Goal: Task Accomplishment & Management: Manage account settings

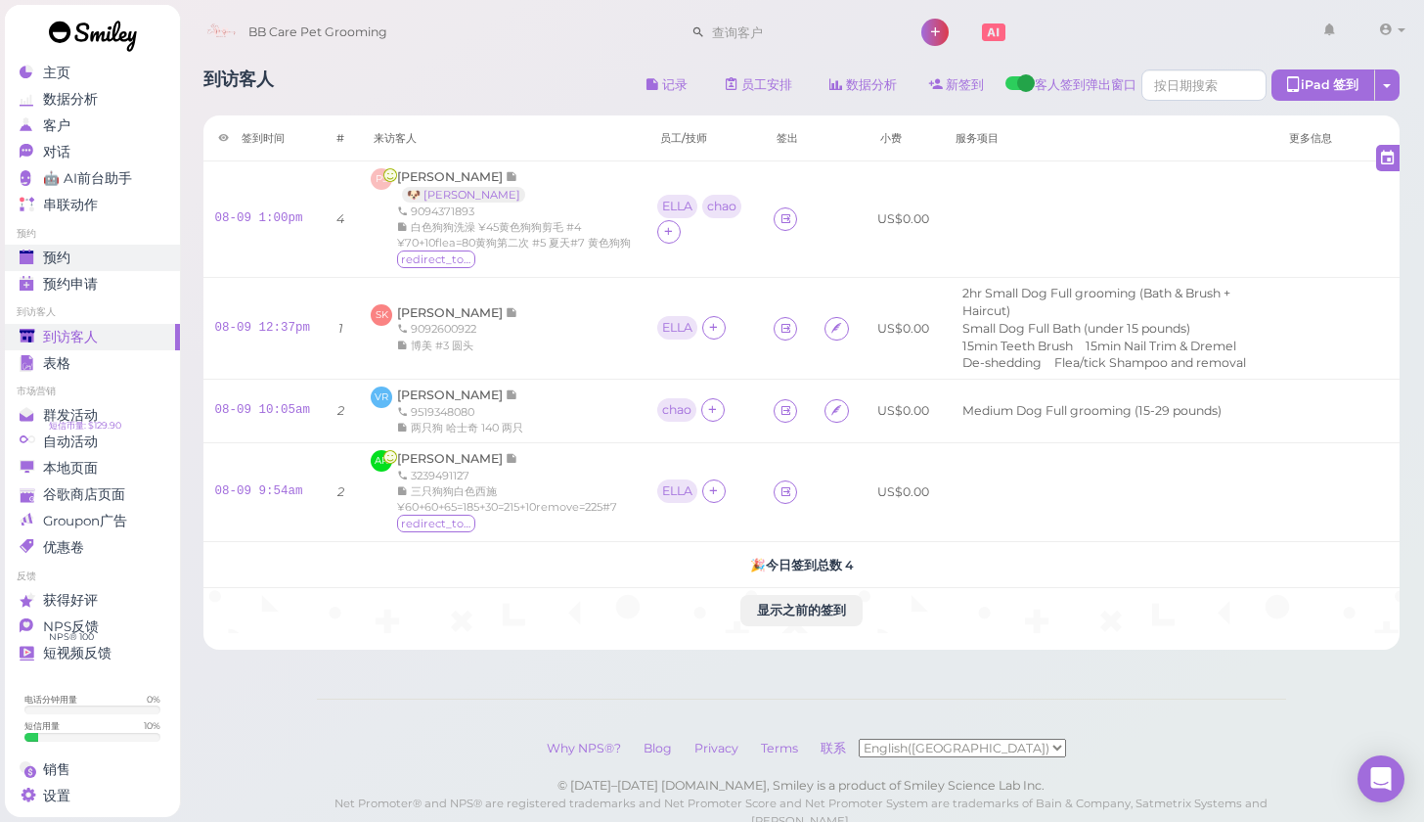
click at [73, 253] on div "预约" at bounding box center [90, 257] width 141 height 17
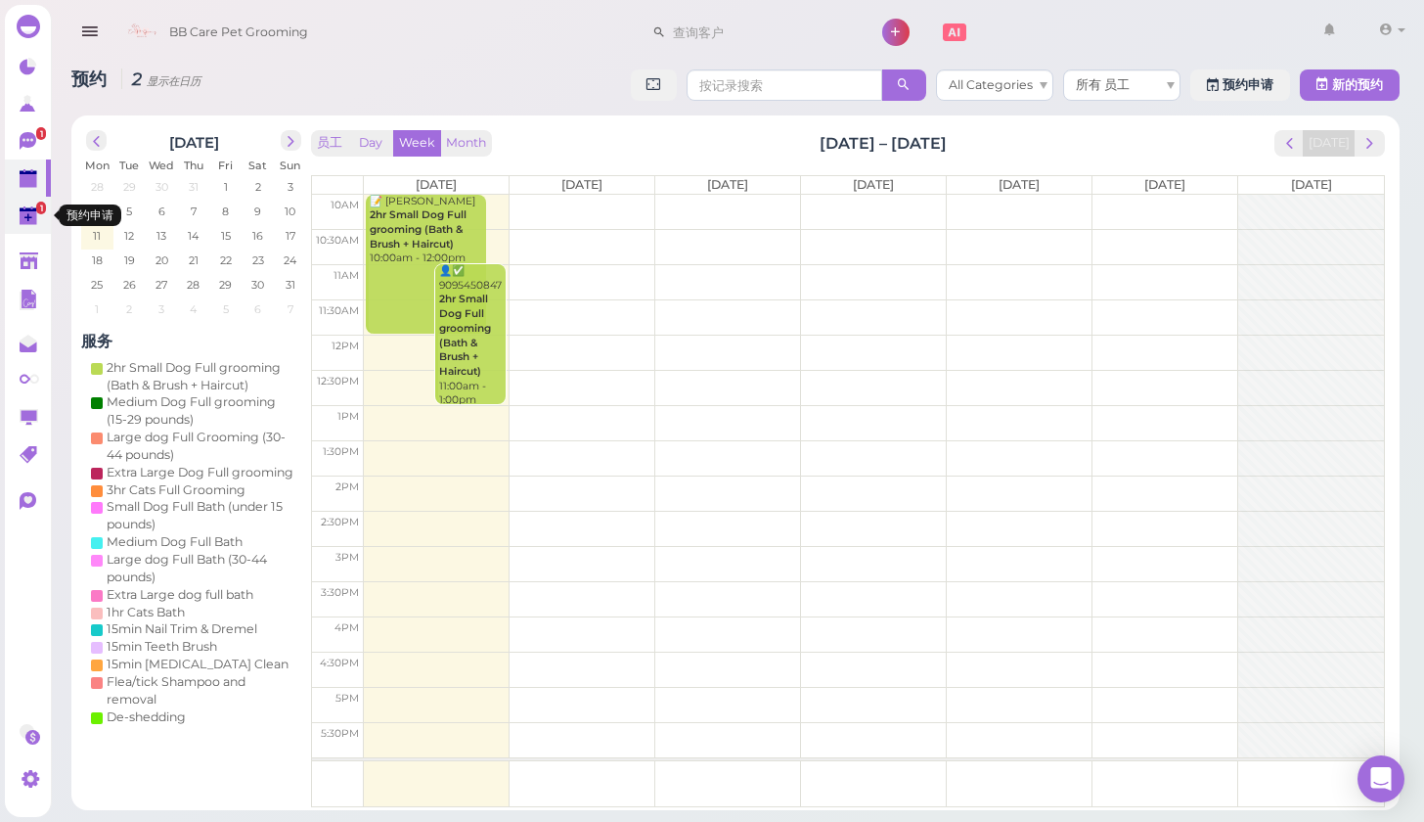
click at [23, 208] on icon at bounding box center [28, 207] width 10 height 3
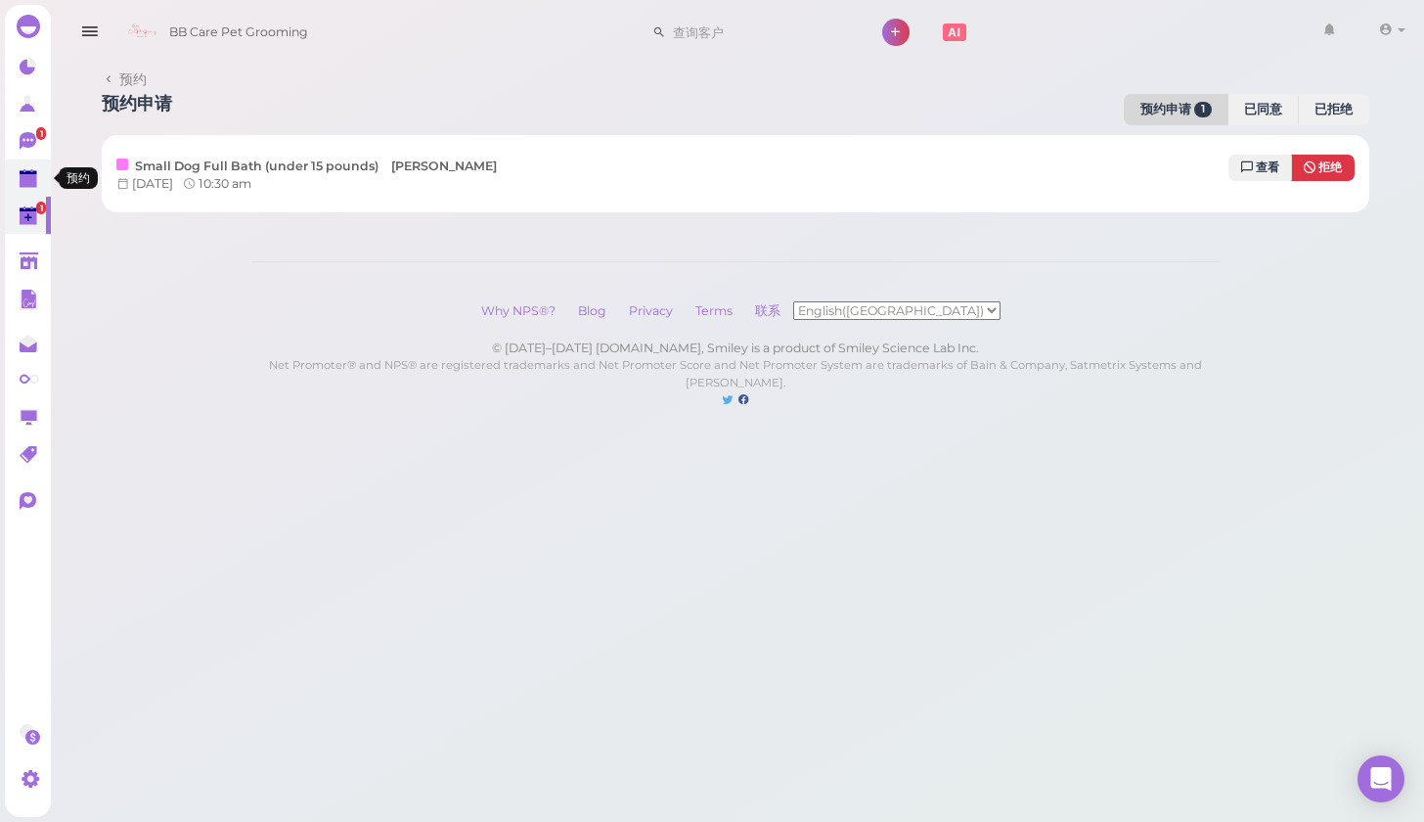
click at [37, 165] on link at bounding box center [28, 177] width 46 height 37
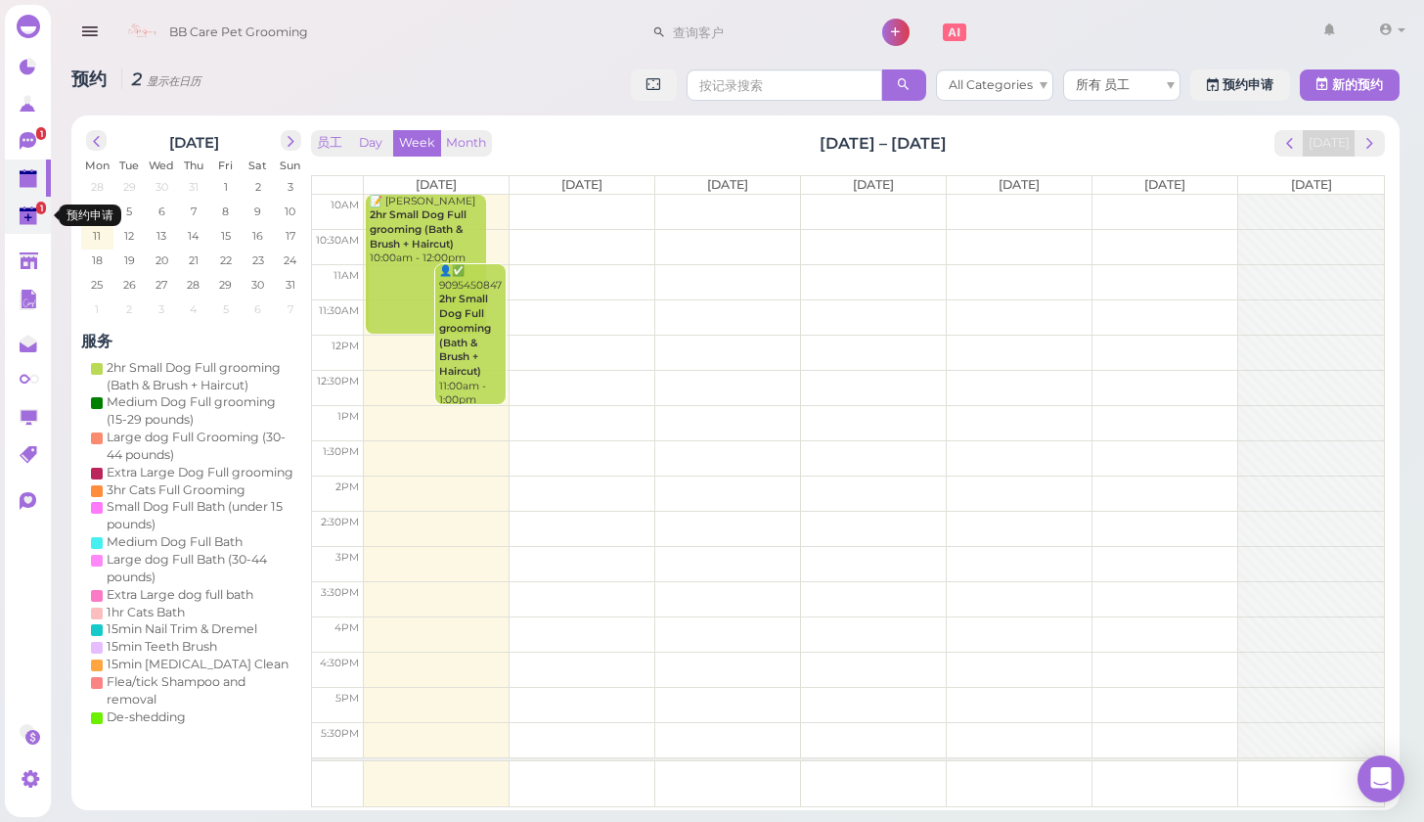
click at [35, 213] on polygon at bounding box center [29, 218] width 18 height 14
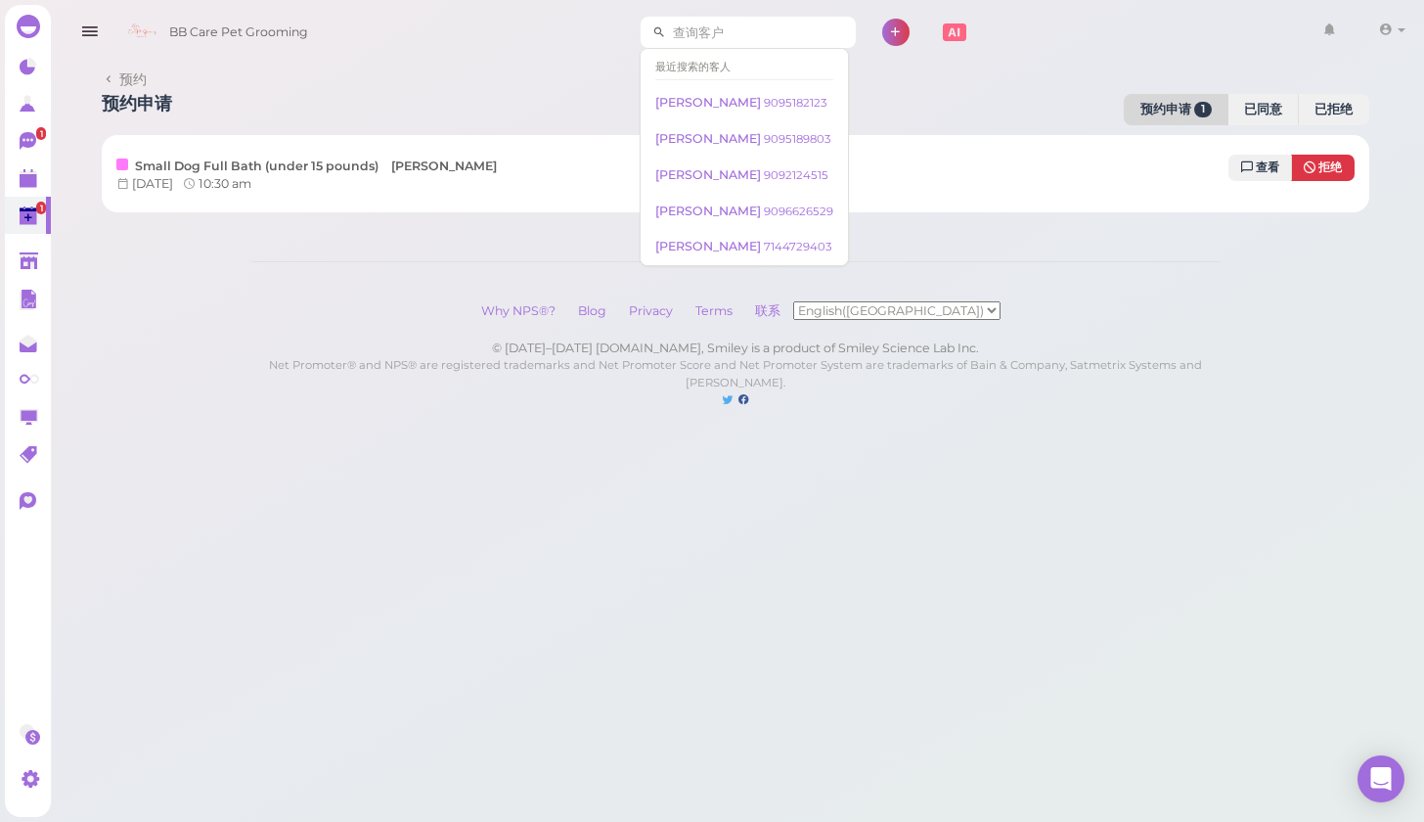
click at [739, 33] on input at bounding box center [761, 32] width 190 height 31
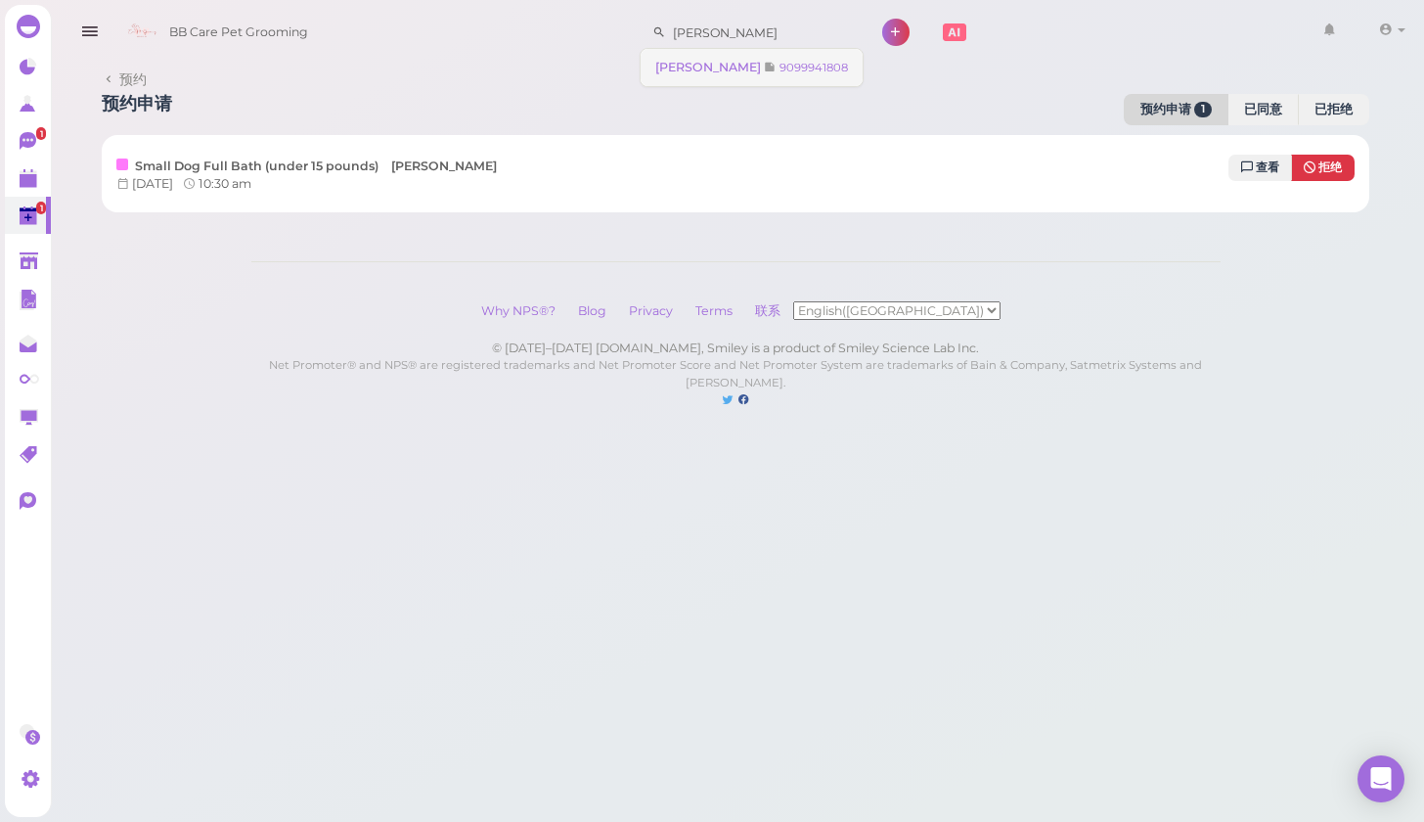
type input "cynthia"
click at [675, 60] on span "Cynthia Molina" at bounding box center [709, 67] width 109 height 15
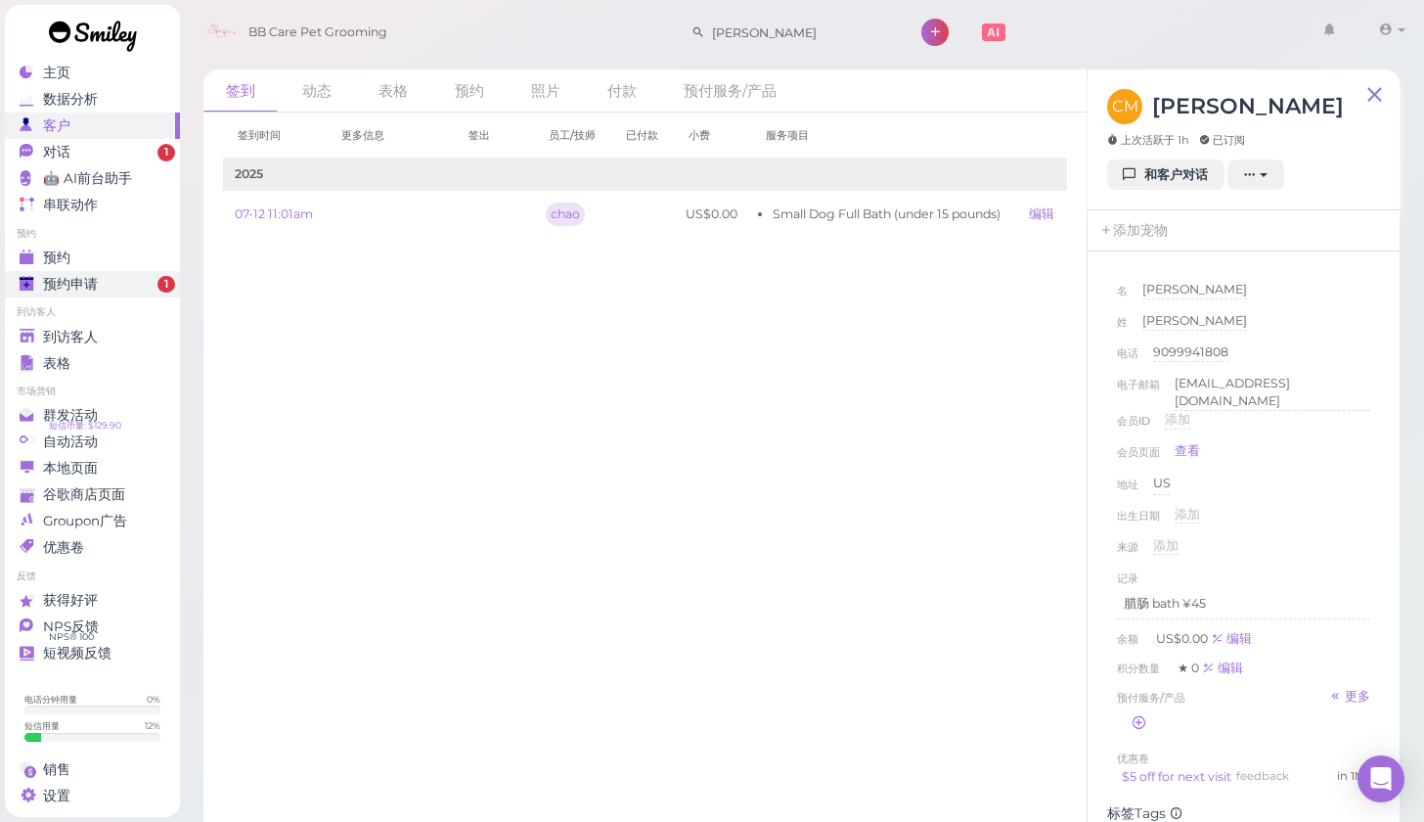
click at [112, 276] on div "预约申请" at bounding box center [90, 284] width 141 height 17
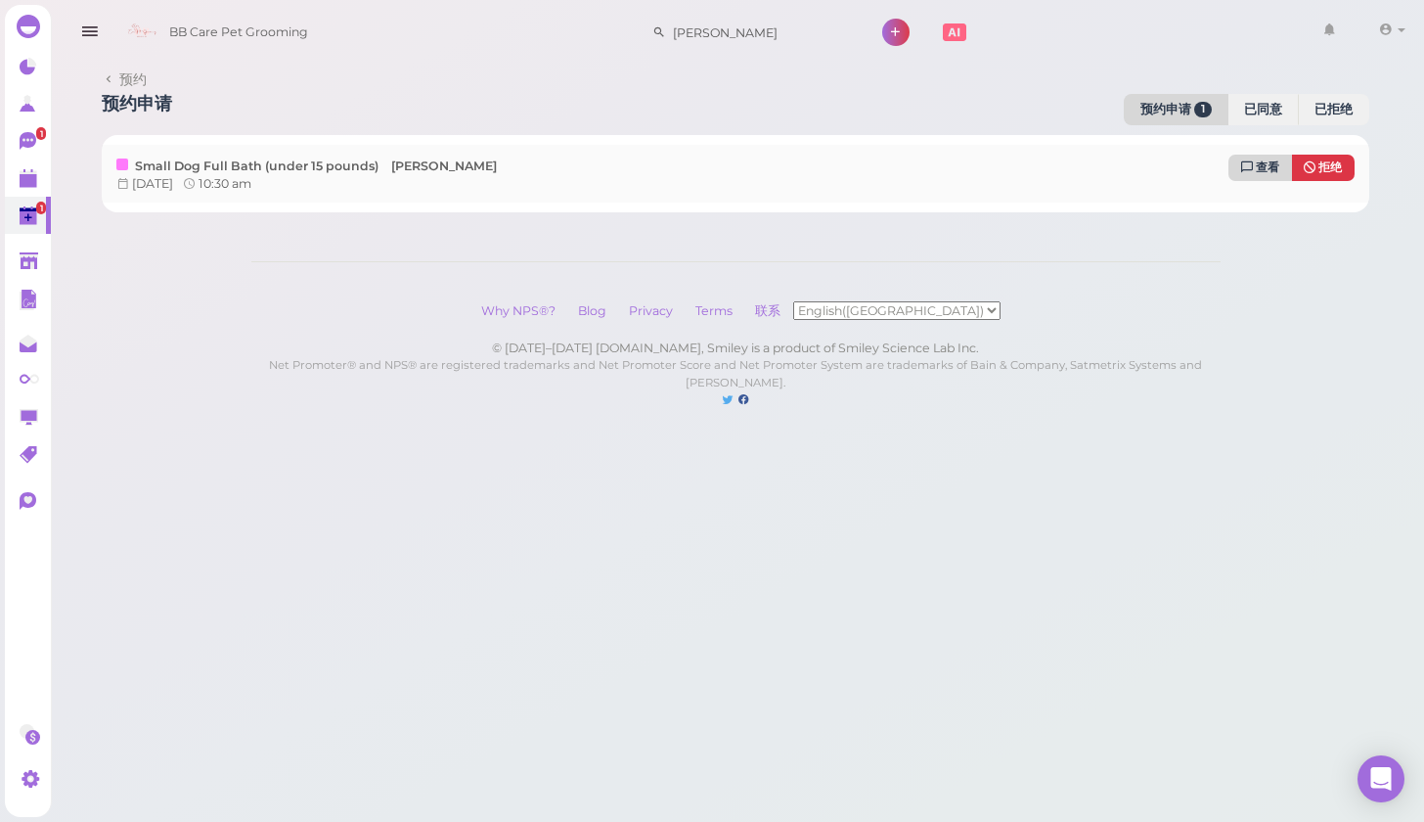
click at [1270, 171] on span "查看" at bounding box center [1267, 167] width 23 height 14
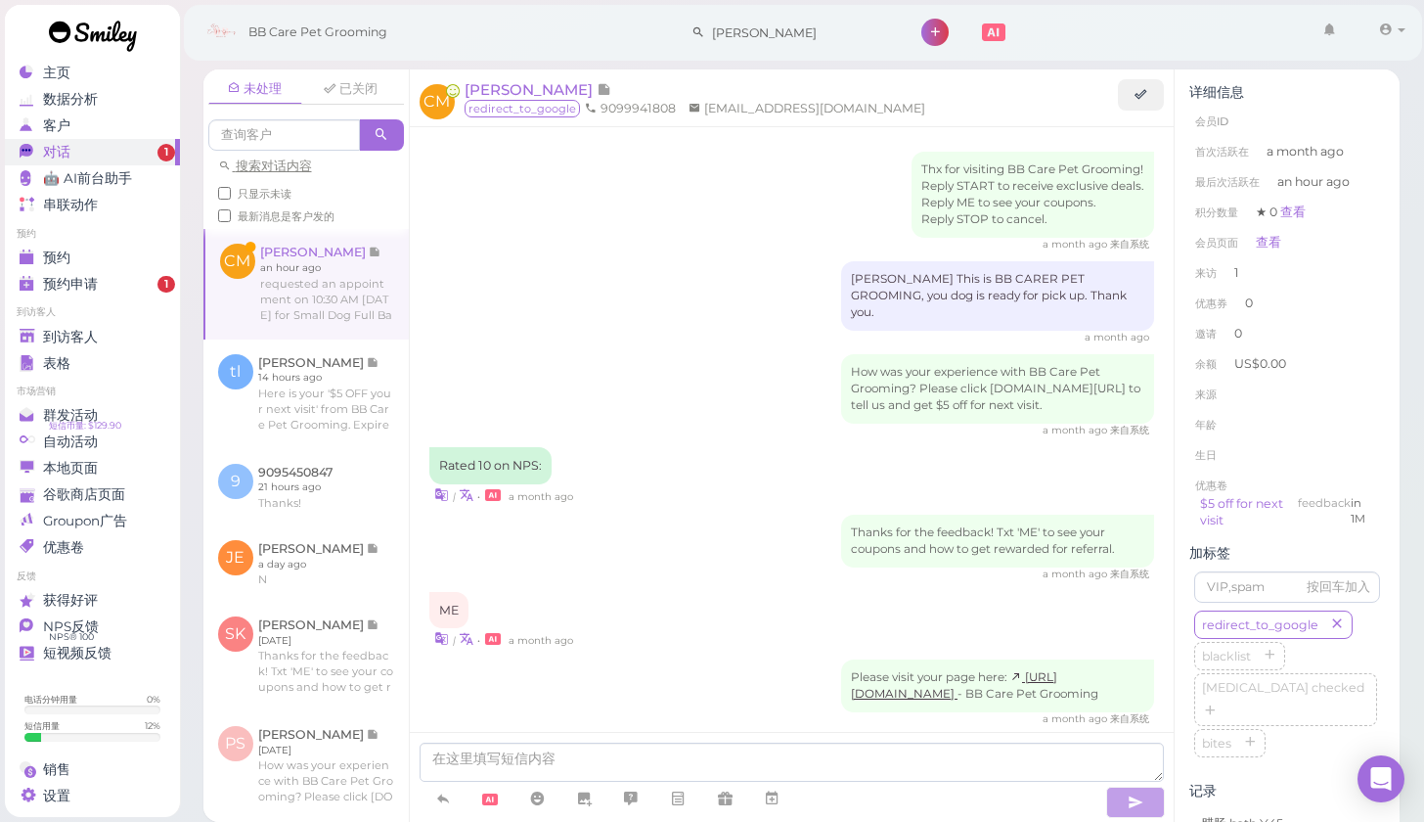
scroll to position [292, 0]
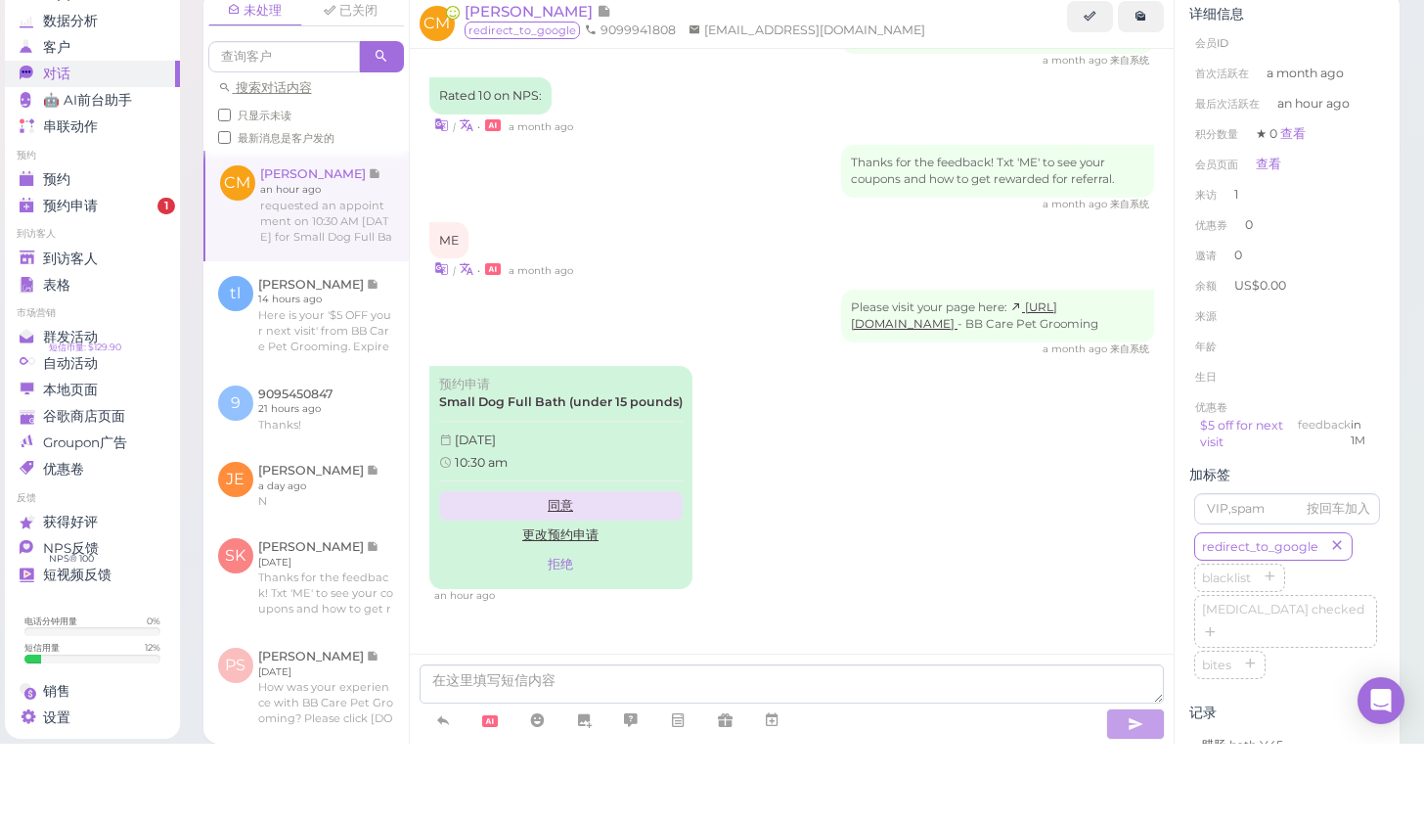
click at [557, 569] on link "同意" at bounding box center [561, 583] width 244 height 29
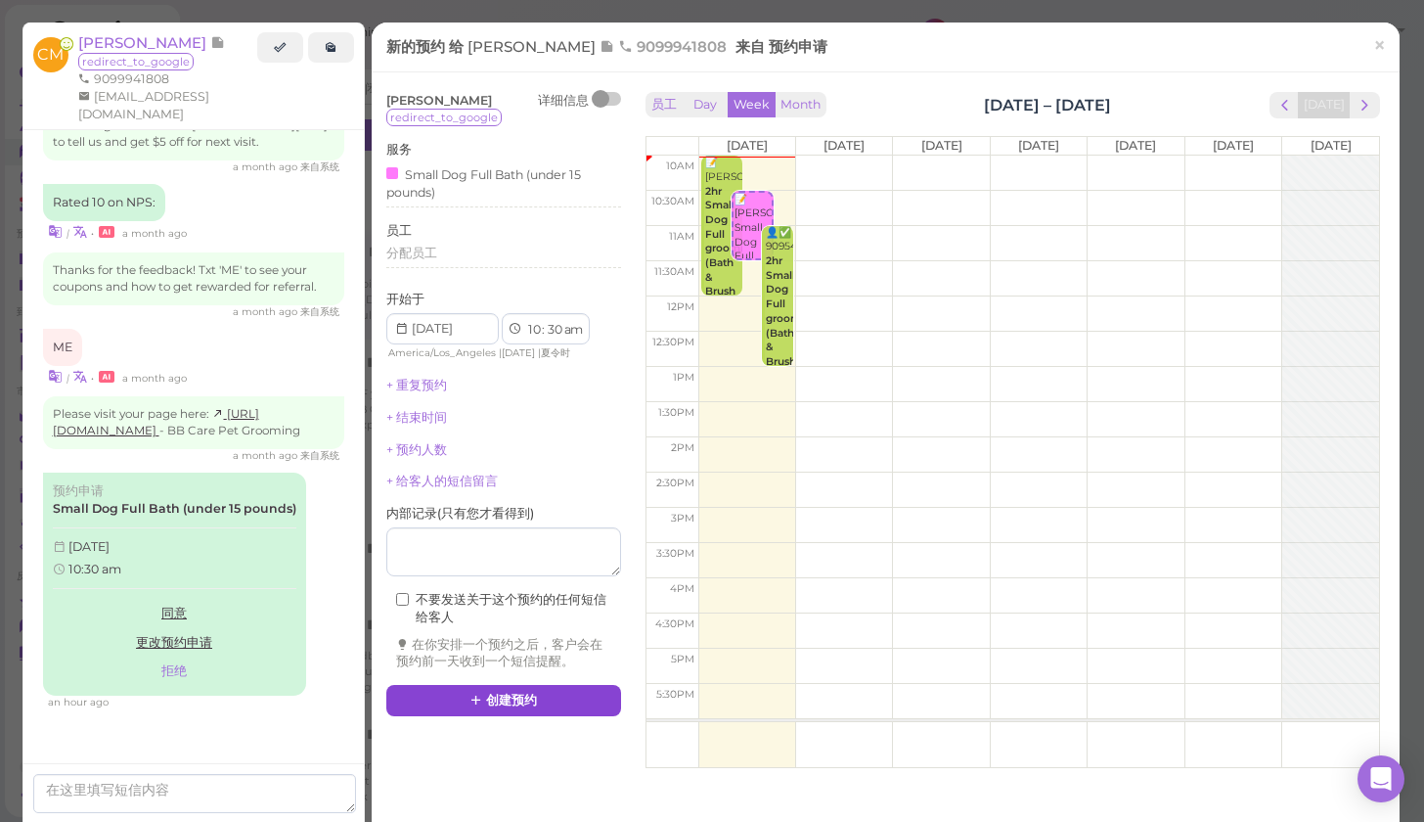
click at [523, 693] on button "创建预约" at bounding box center [503, 700] width 235 height 31
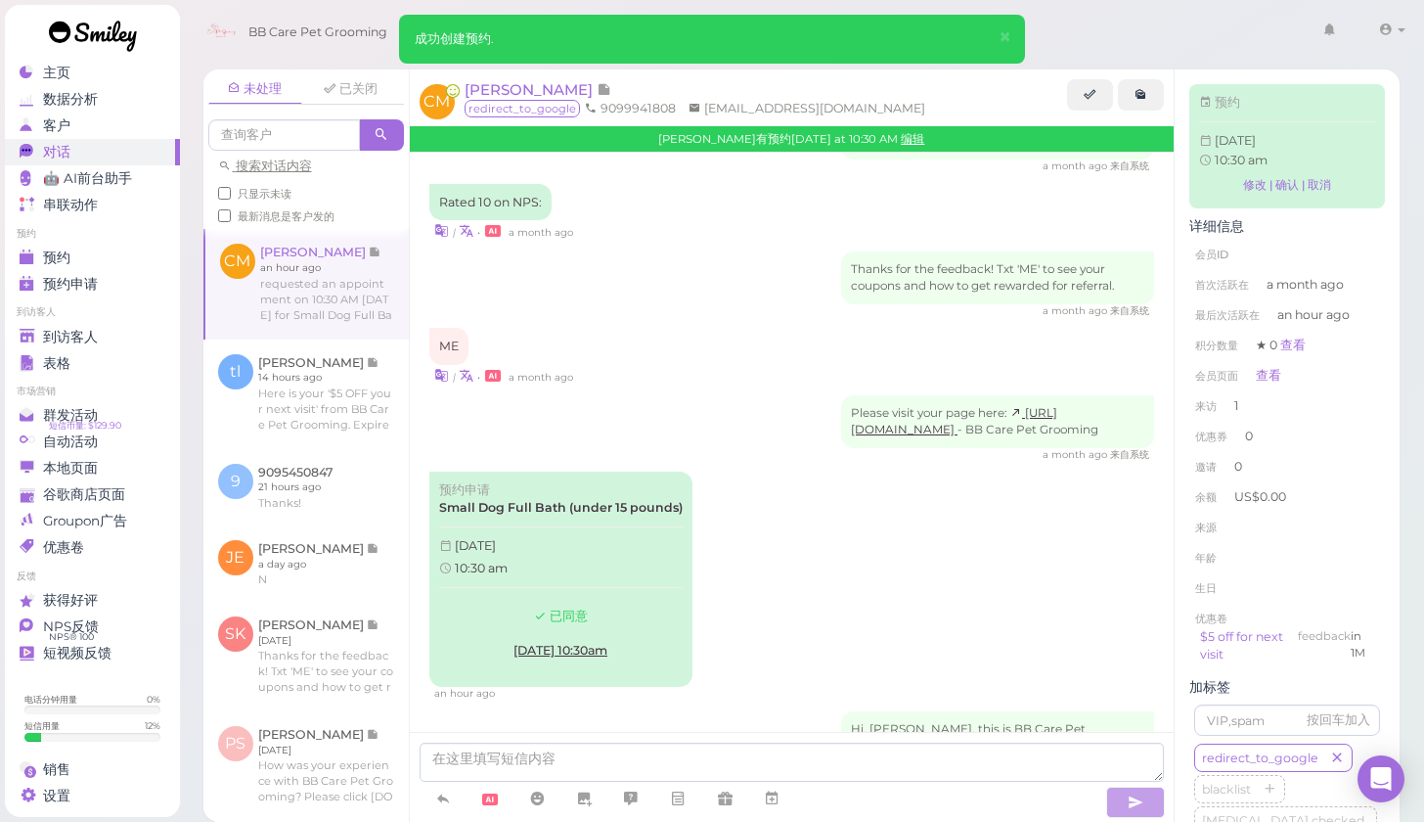
scroll to position [473, 0]
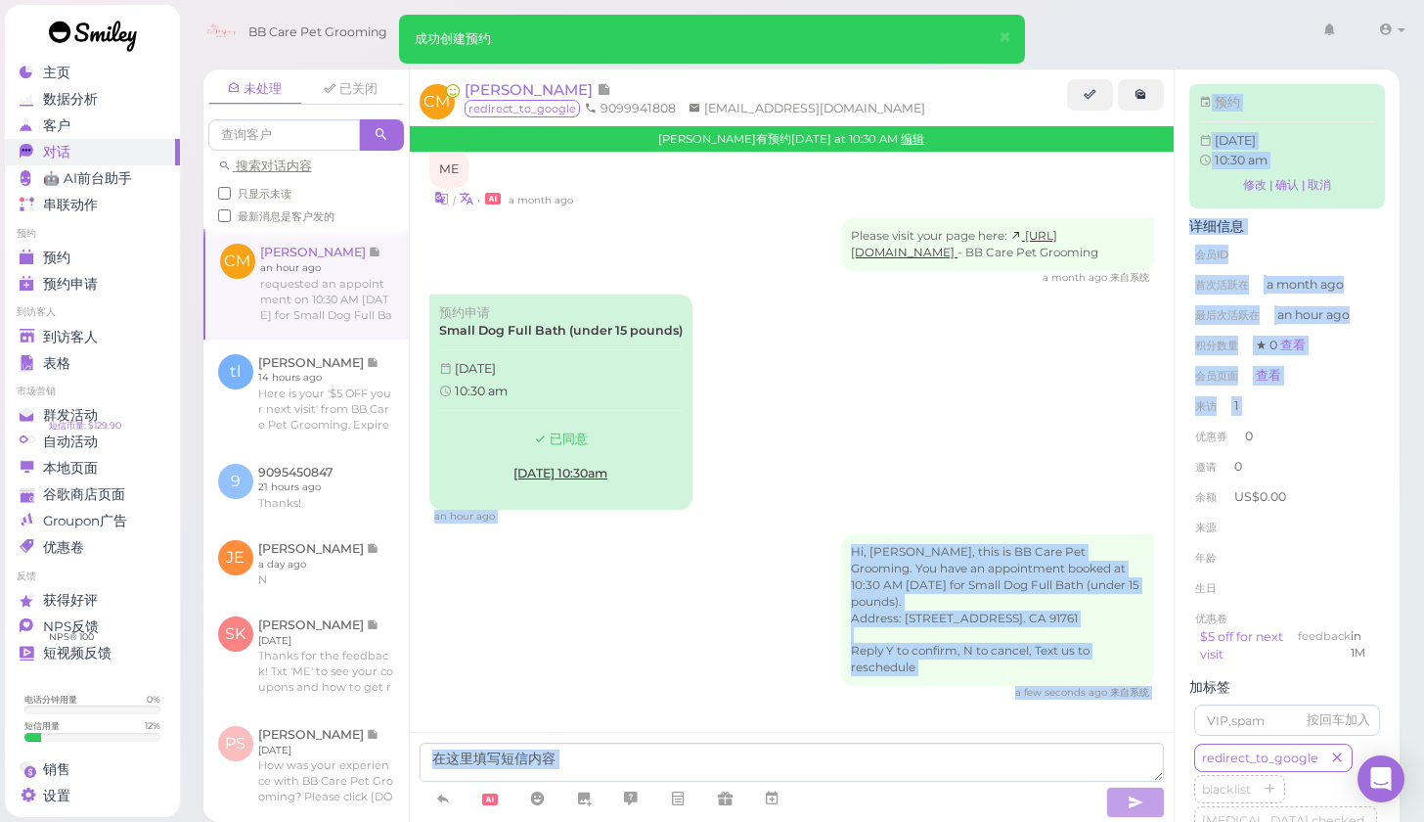
drag, startPoint x: 1173, startPoint y: 447, endPoint x: 1181, endPoint y: 426, distance: 22.9
click at [1181, 426] on div "未处理 已关闭 搜索对话内容 只显示未读 最新消息是客户发的 CM Cynthia Molina an hour ago tl" at bounding box center [801, 445] width 1197 height 752
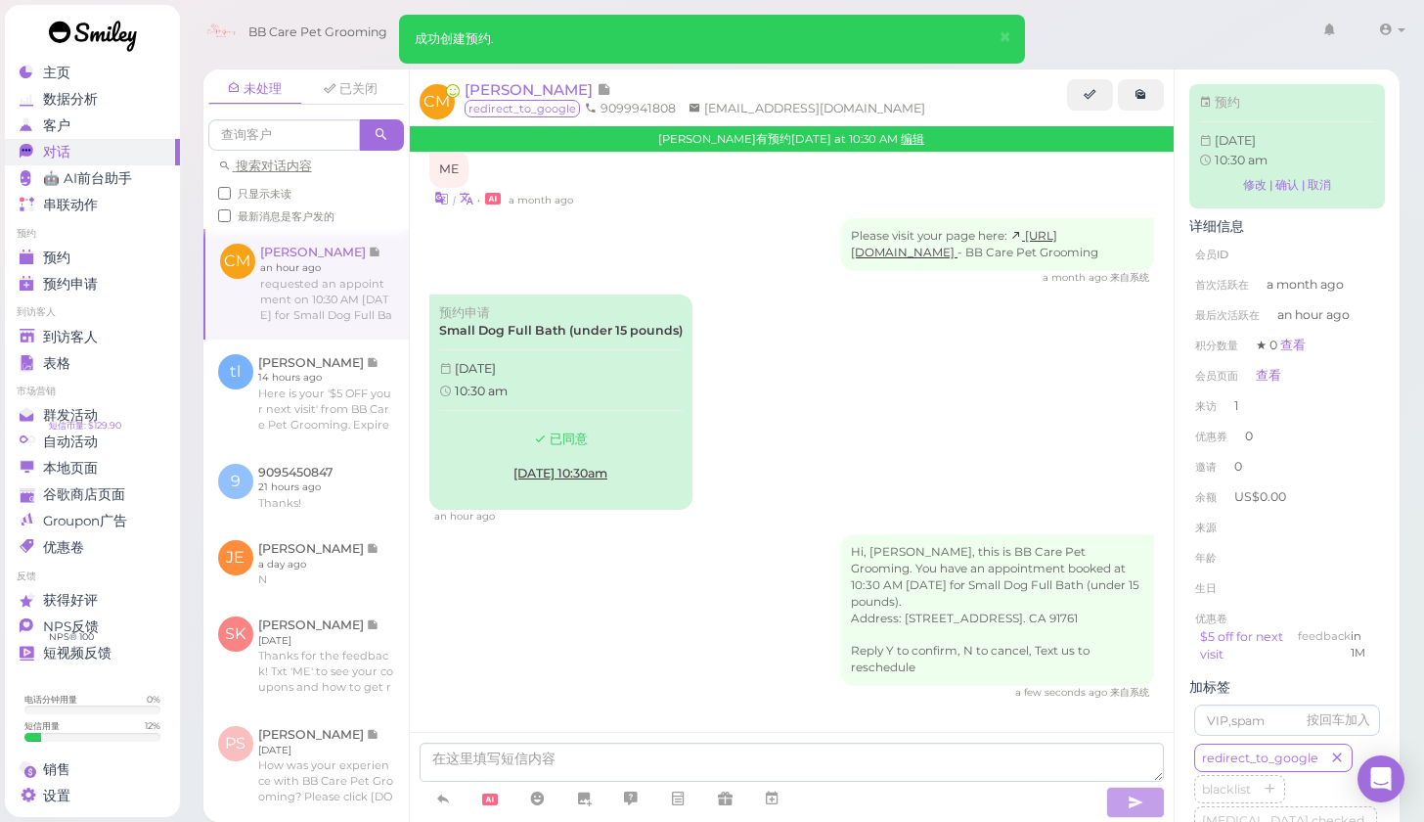
click at [1169, 427] on div "Thx for visiting BB Care Pet Grooming! Reply START to receive exclusive deals. …" at bounding box center [792, 244] width 765 height 1116
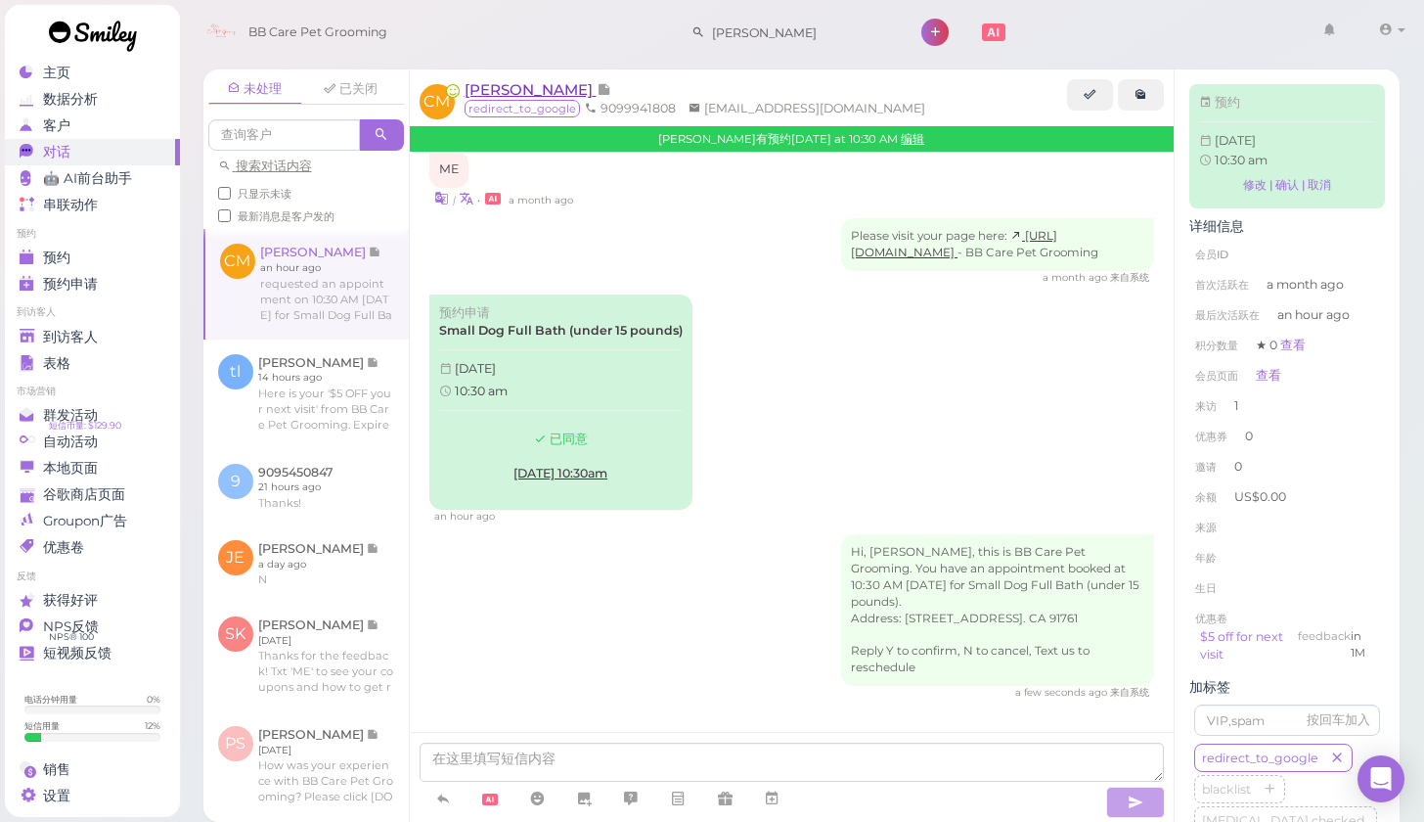
click at [553, 95] on span "Cynthia Molina" at bounding box center [531, 89] width 132 height 19
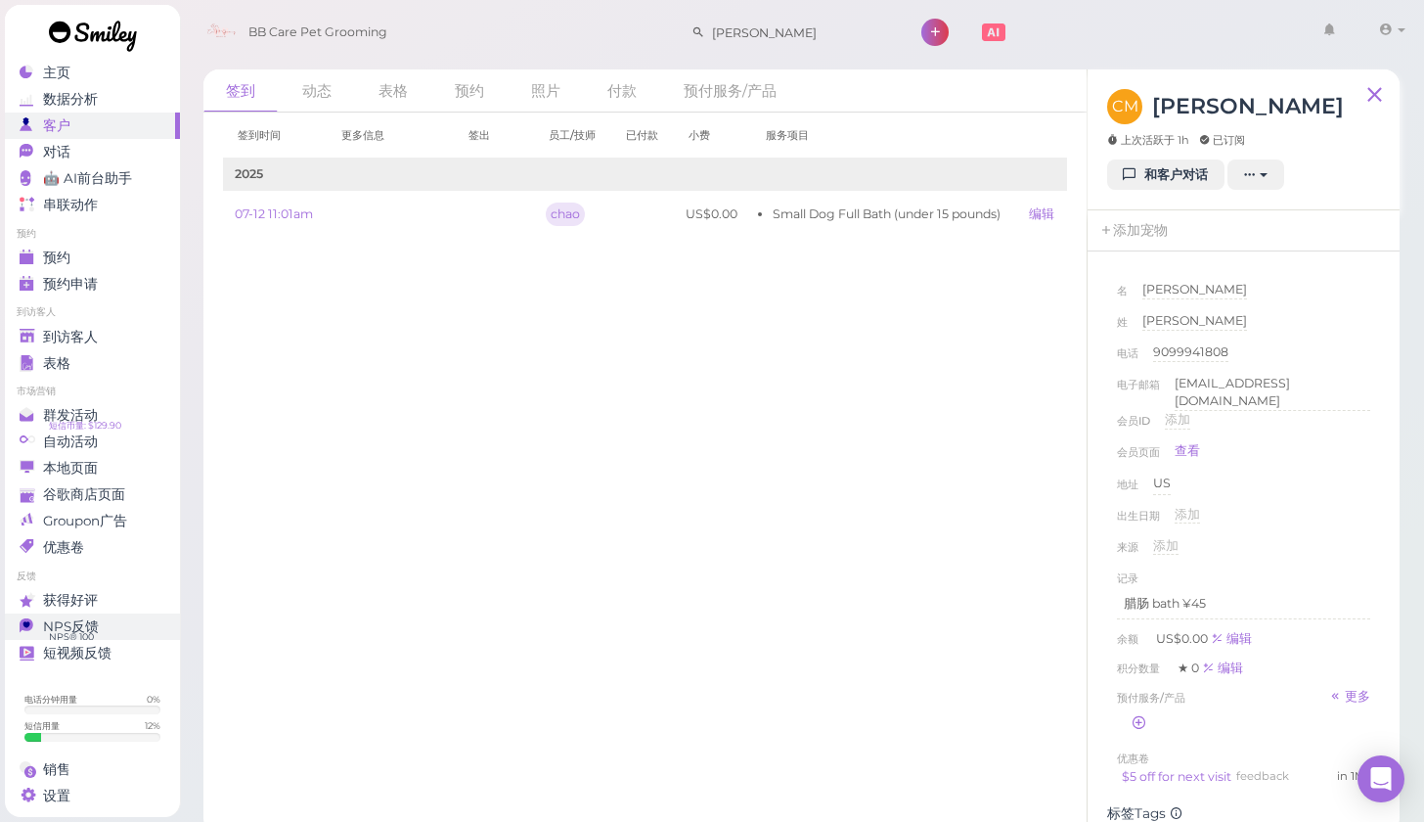
click at [101, 620] on div "NPS反馈" at bounding box center [90, 626] width 141 height 17
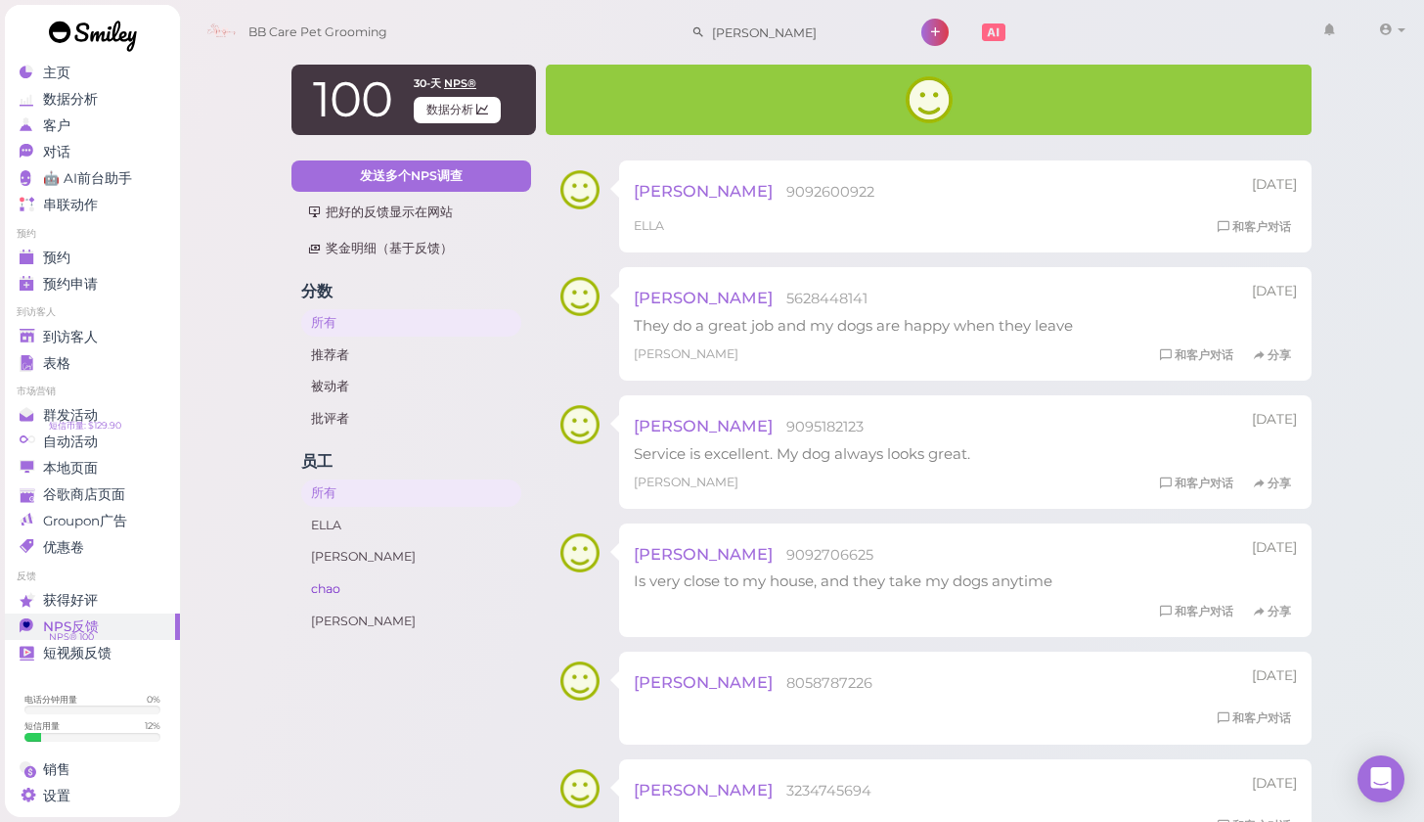
click at [345, 582] on link "chao" at bounding box center [411, 588] width 221 height 27
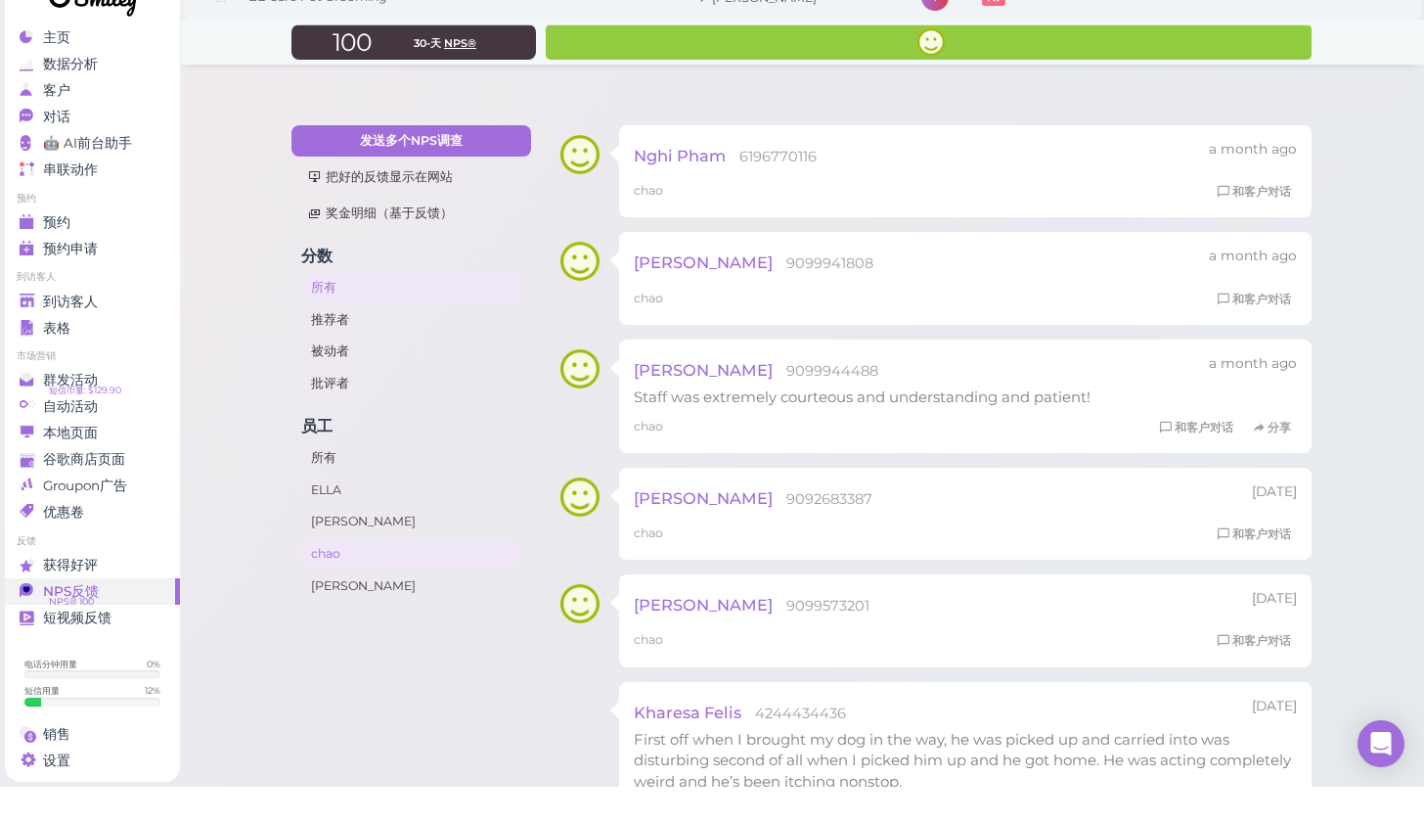
scroll to position [58, 0]
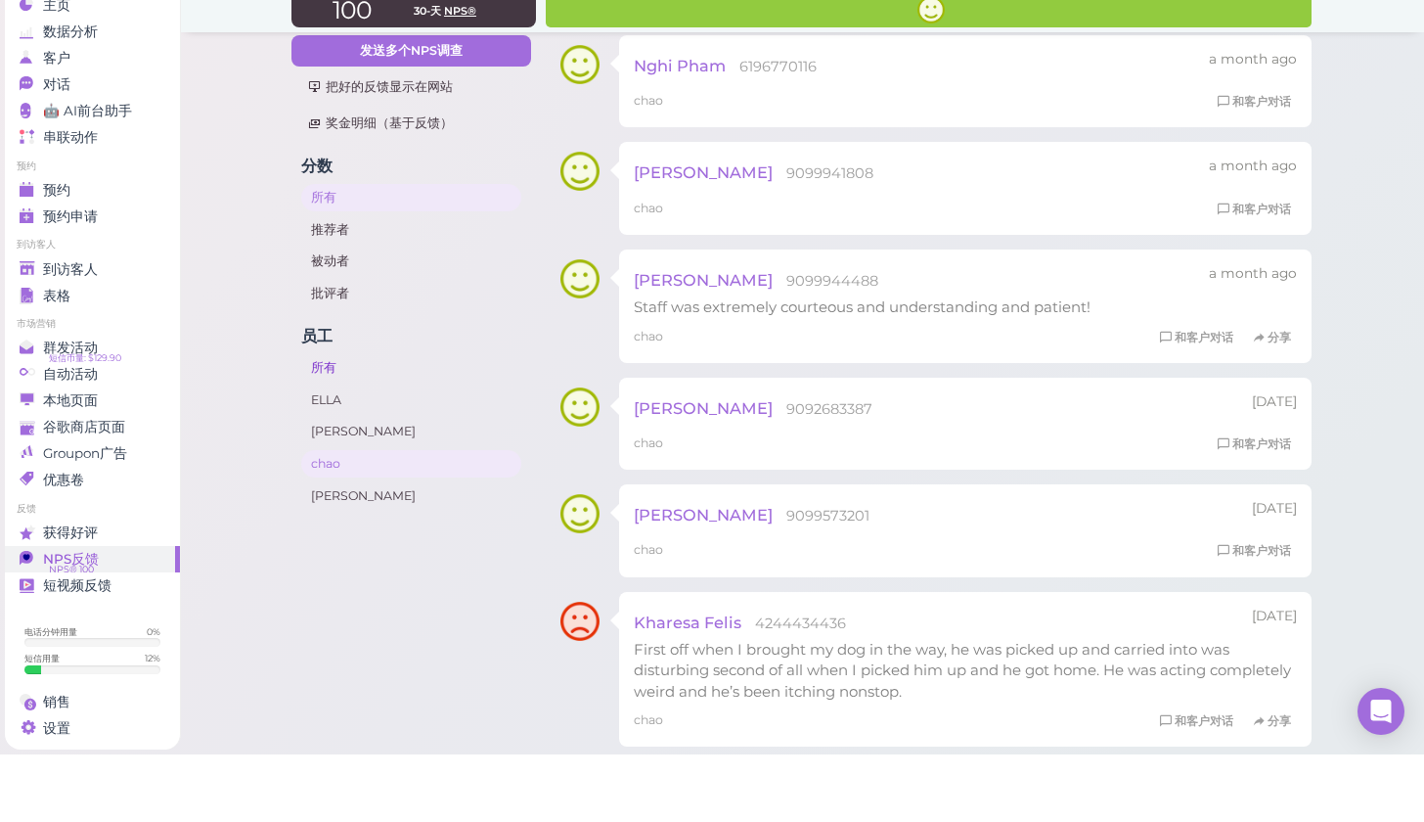
click at [356, 422] on link "所有" at bounding box center [411, 435] width 221 height 27
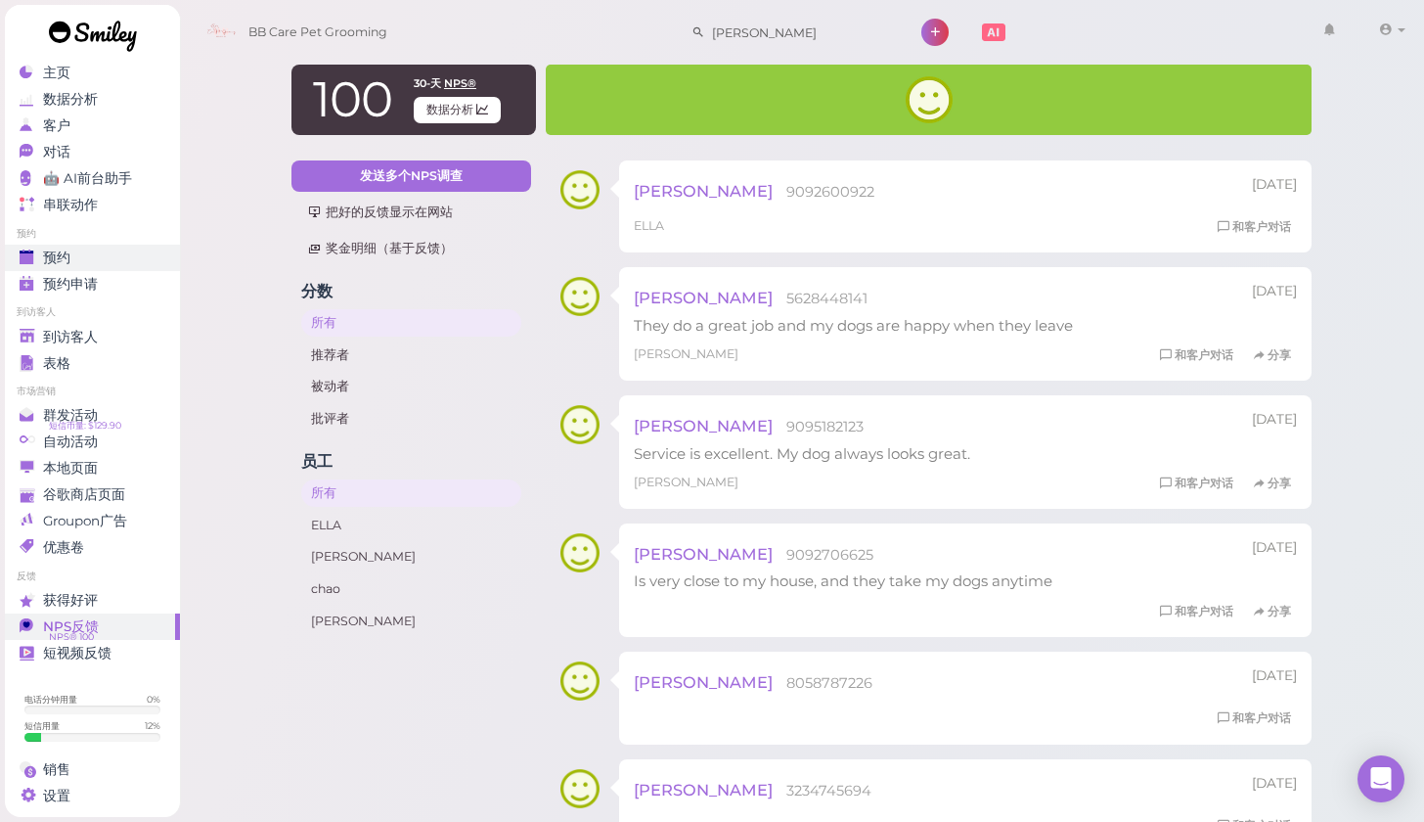
scroll to position [8, 0]
click at [78, 258] on link "预约" at bounding box center [92, 258] width 175 height 26
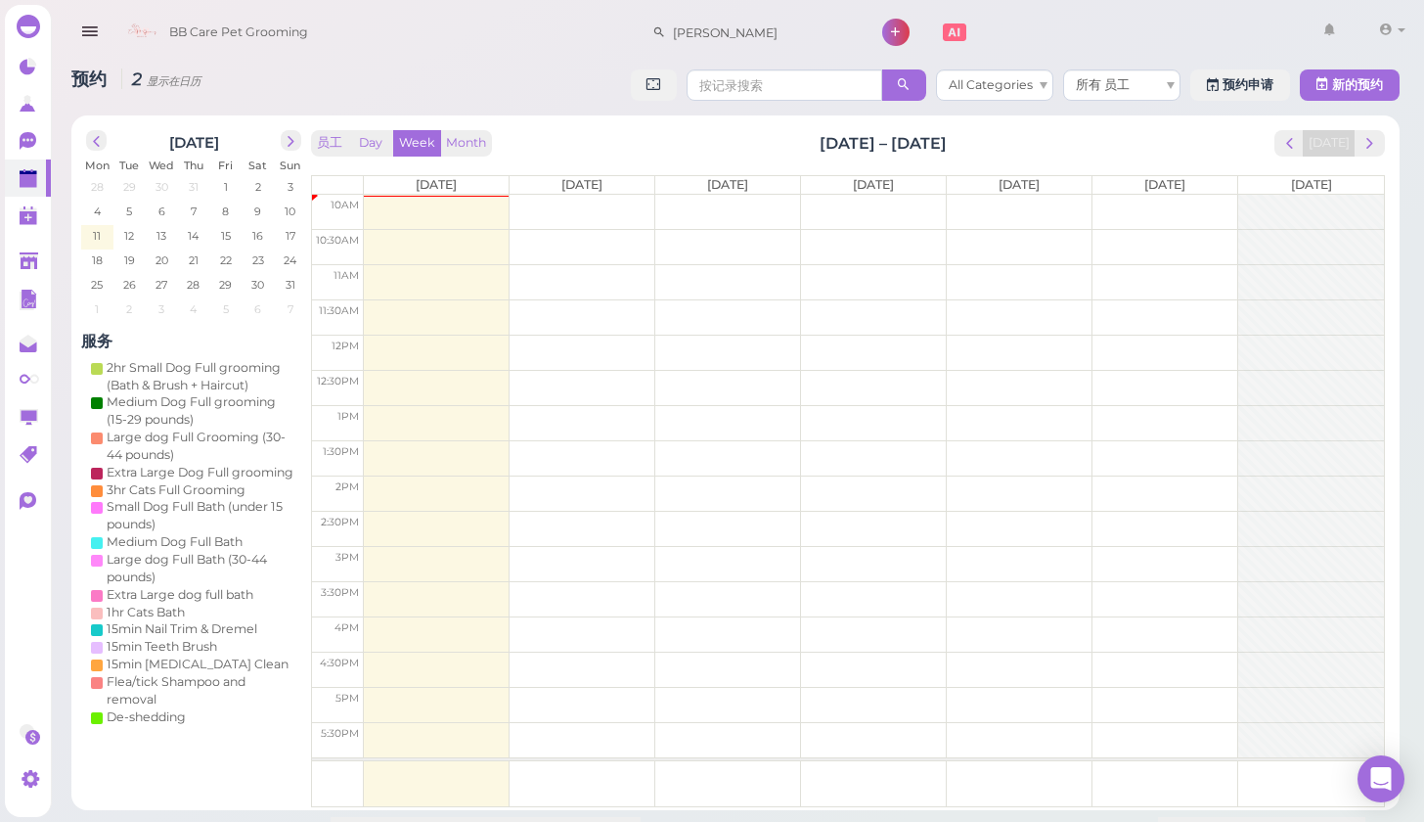
scroll to position [13, 0]
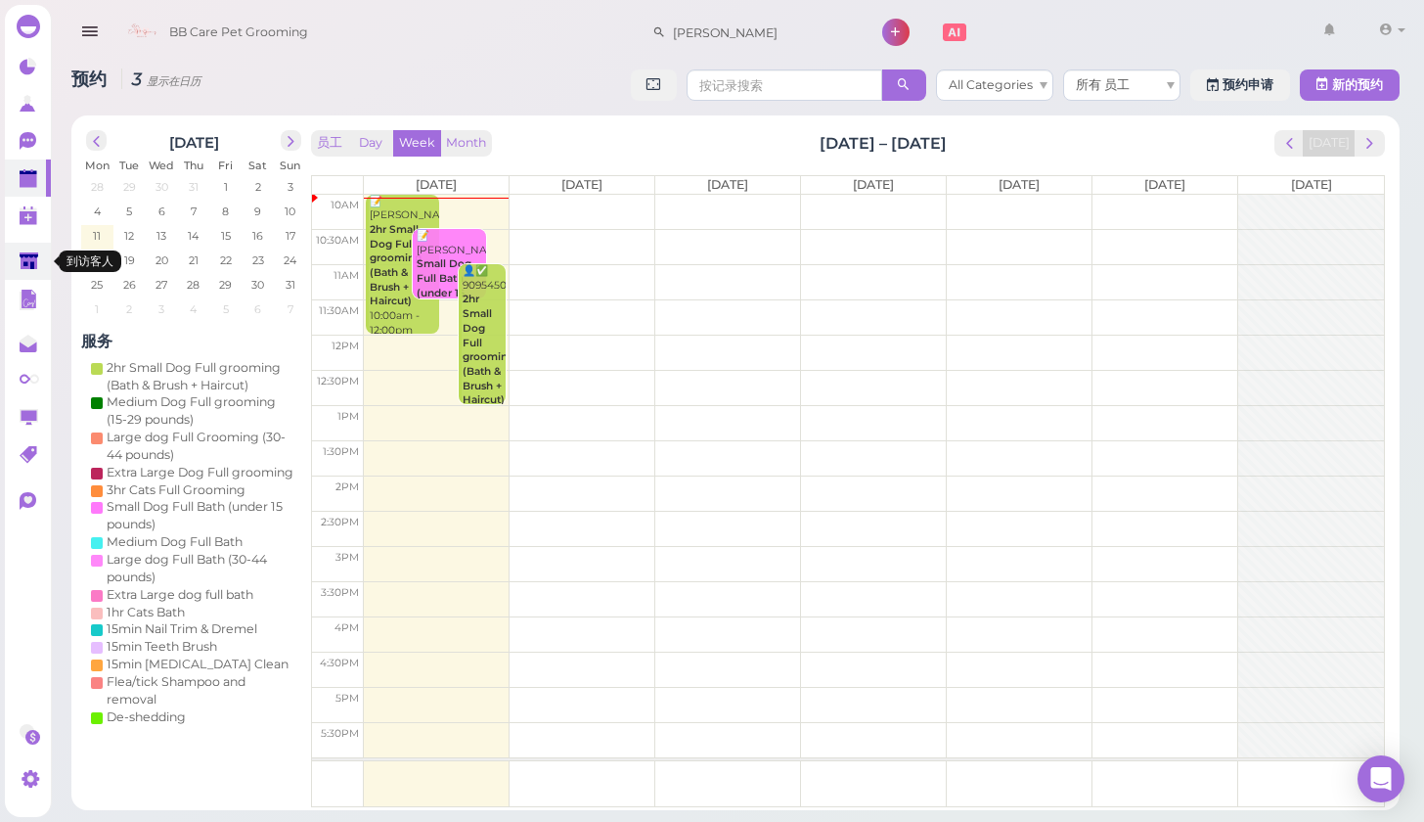
click at [26, 268] on polygon at bounding box center [29, 260] width 19 height 17
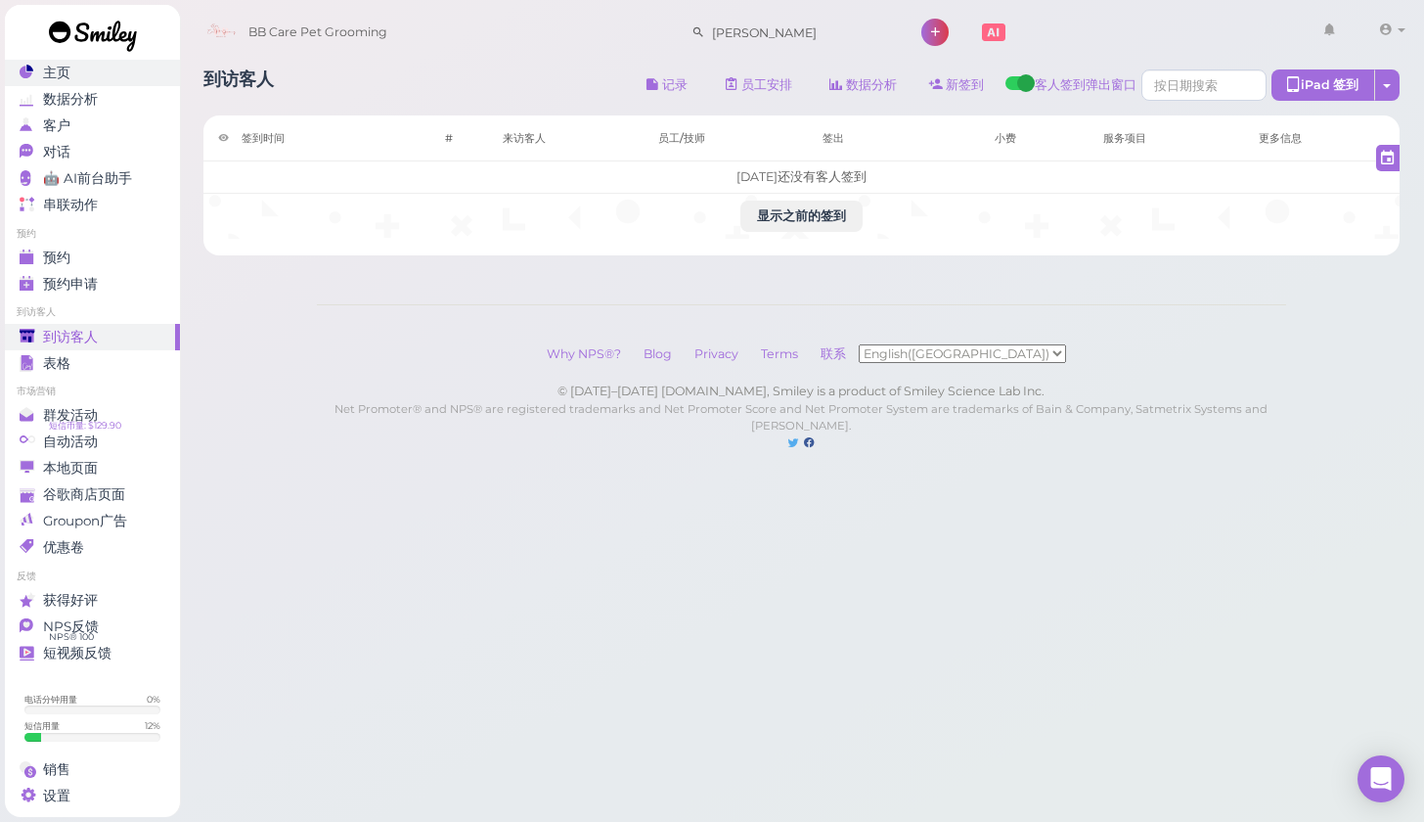
click at [118, 79] on div "主页" at bounding box center [90, 73] width 141 height 17
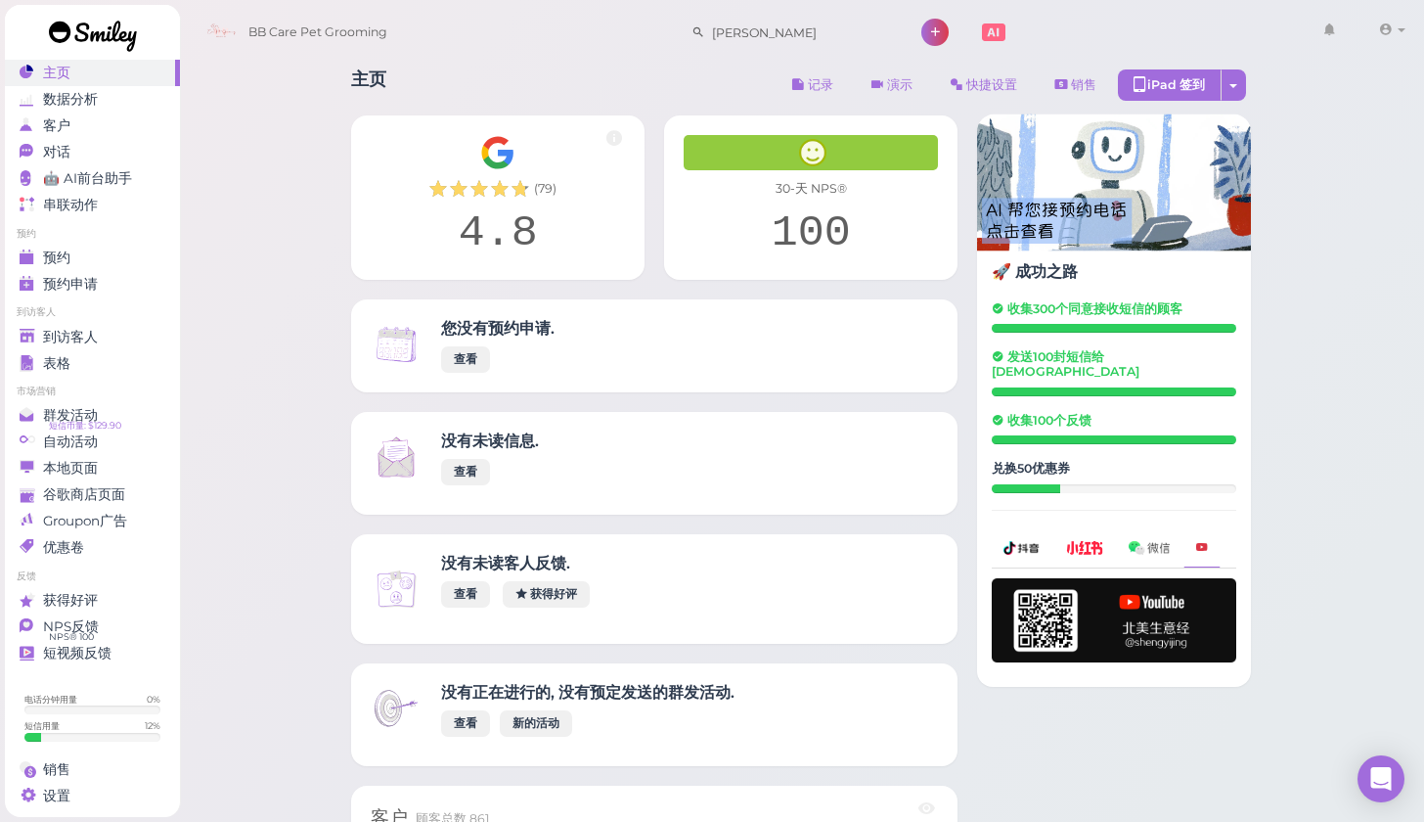
click at [113, 66] on link at bounding box center [93, 38] width 176 height 67
click at [142, 332] on div "到访客人" at bounding box center [90, 337] width 141 height 17
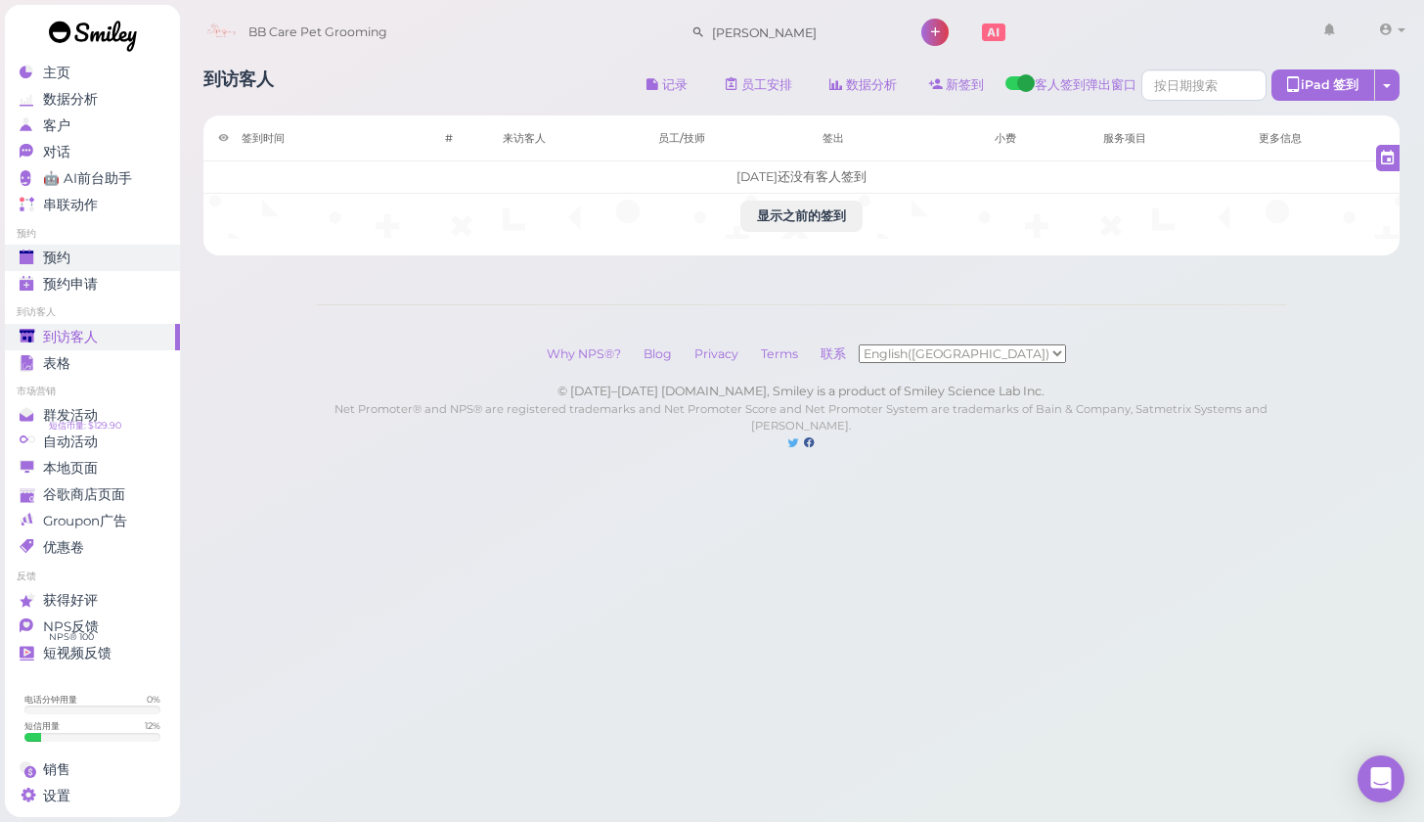
click at [109, 266] on link "预约" at bounding box center [92, 258] width 175 height 26
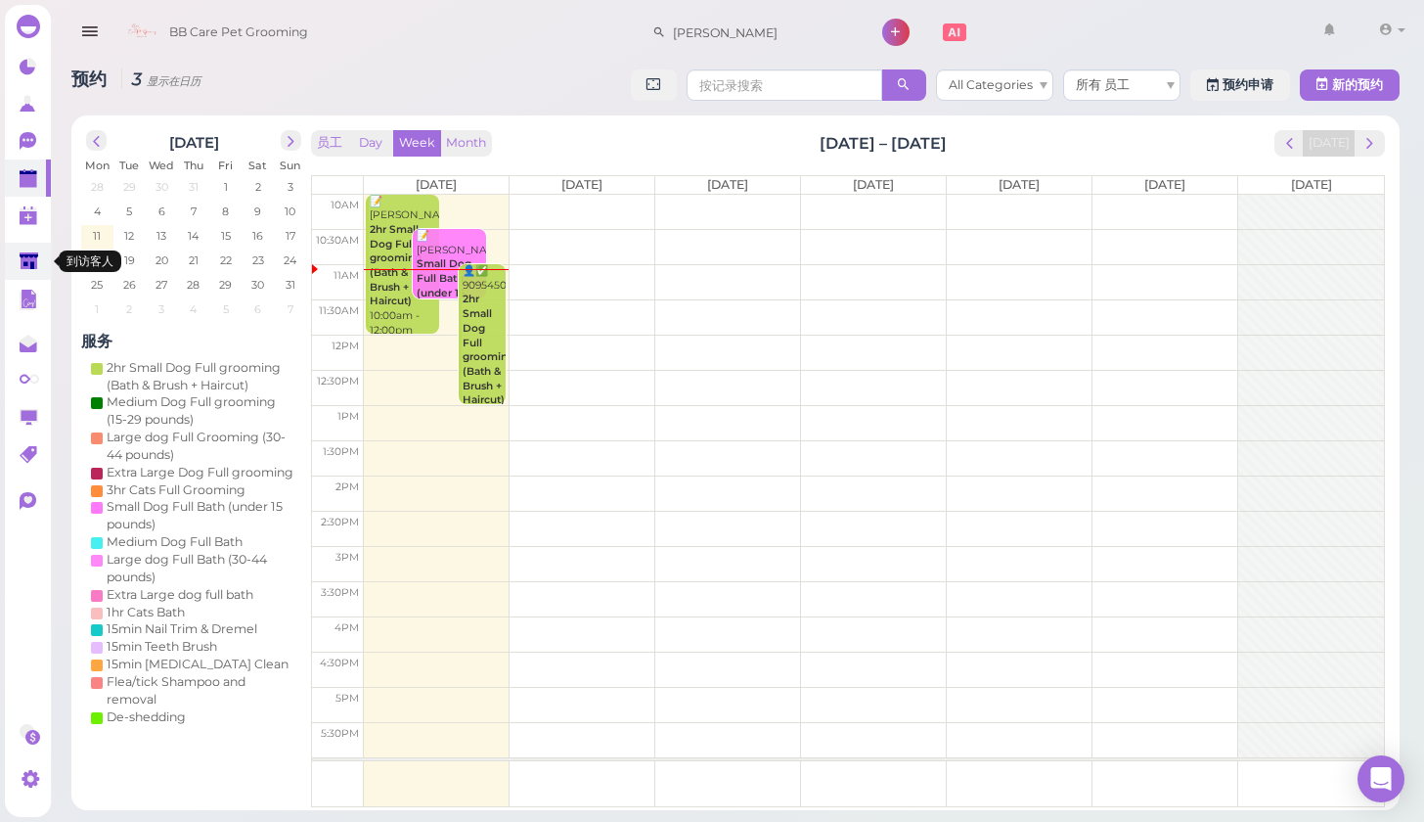
click at [27, 247] on link at bounding box center [28, 261] width 46 height 37
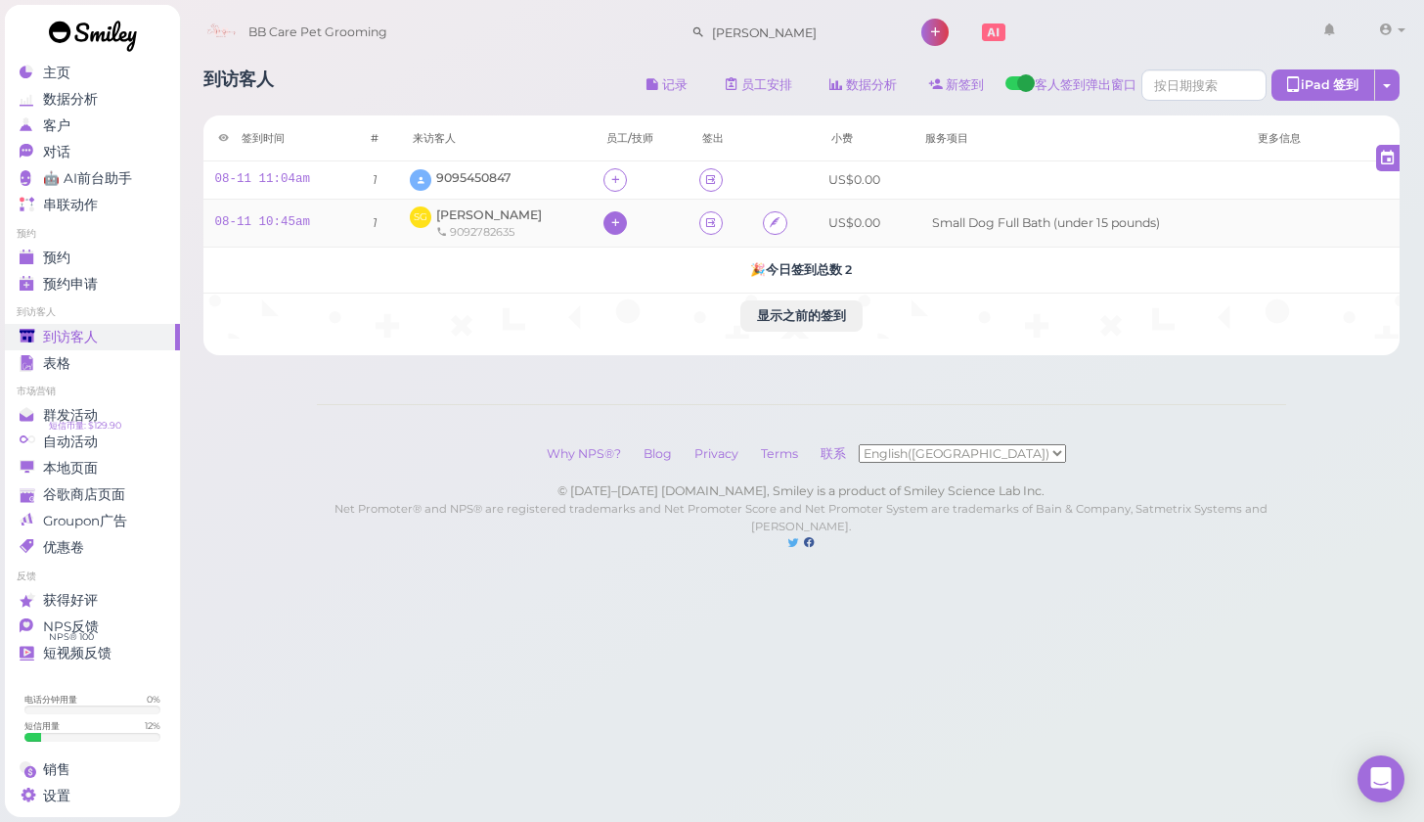
click at [609, 229] on icon at bounding box center [615, 222] width 13 height 15
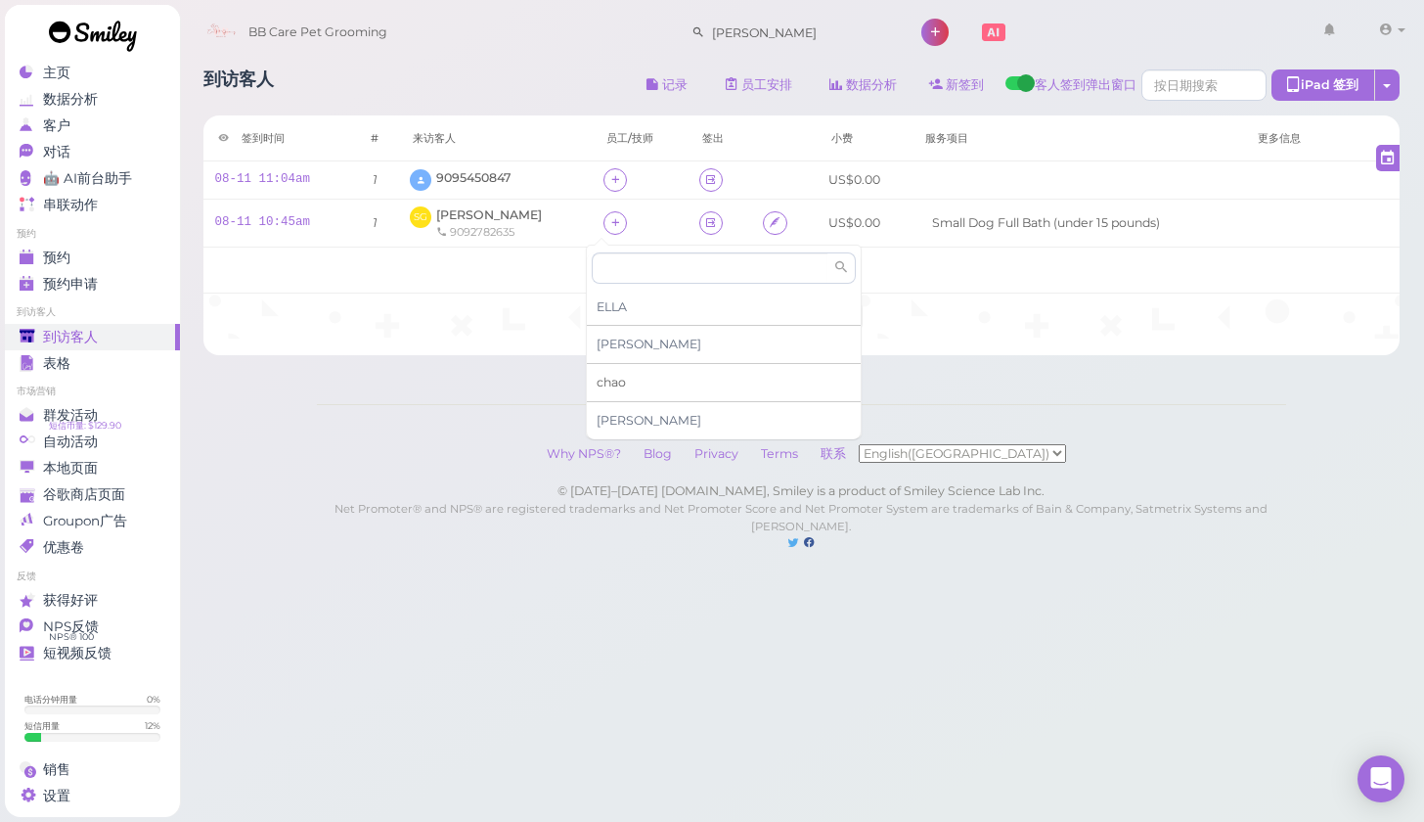
click at [622, 381] on span "chao" at bounding box center [611, 382] width 29 height 15
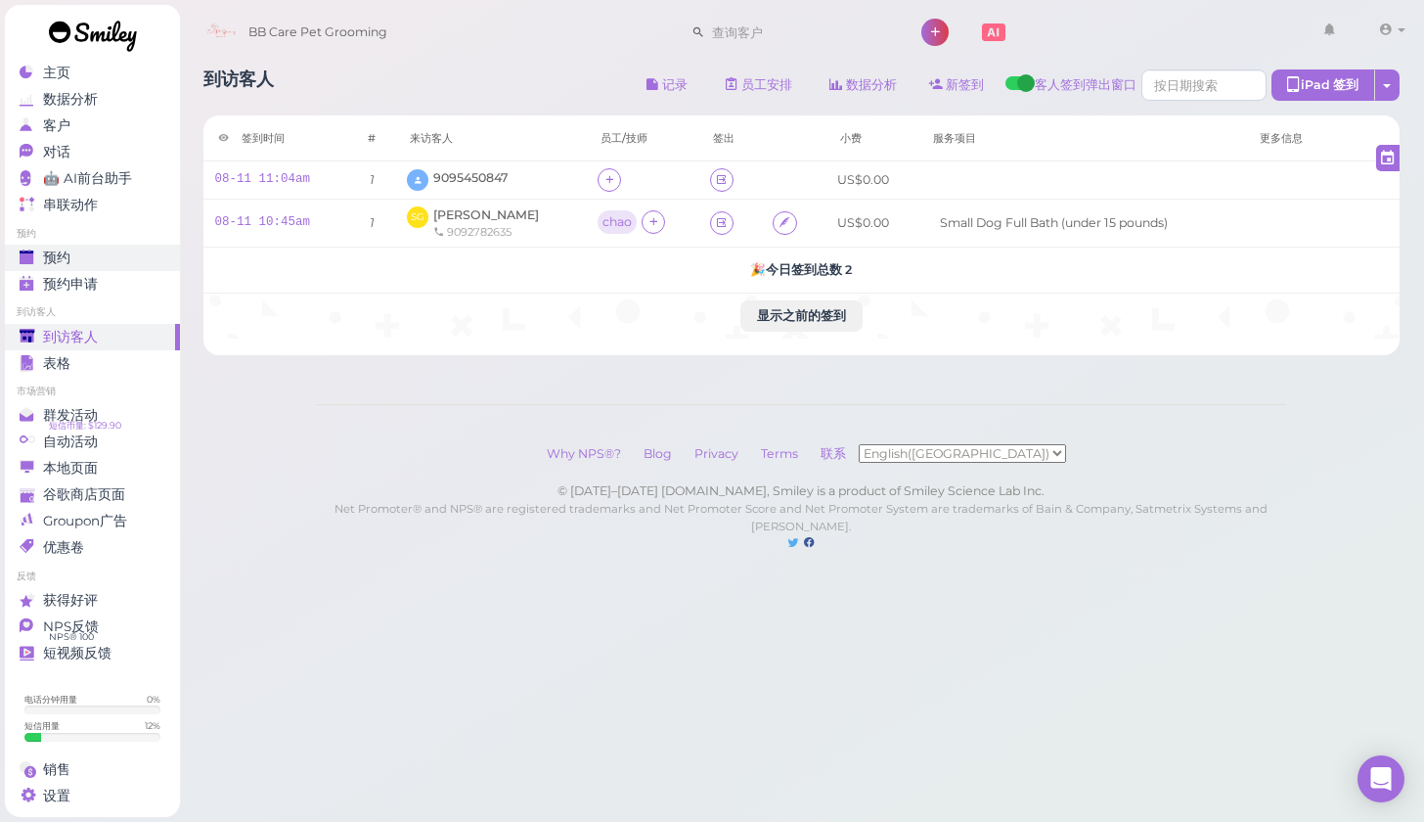
click at [114, 255] on div "预约" at bounding box center [90, 257] width 141 height 17
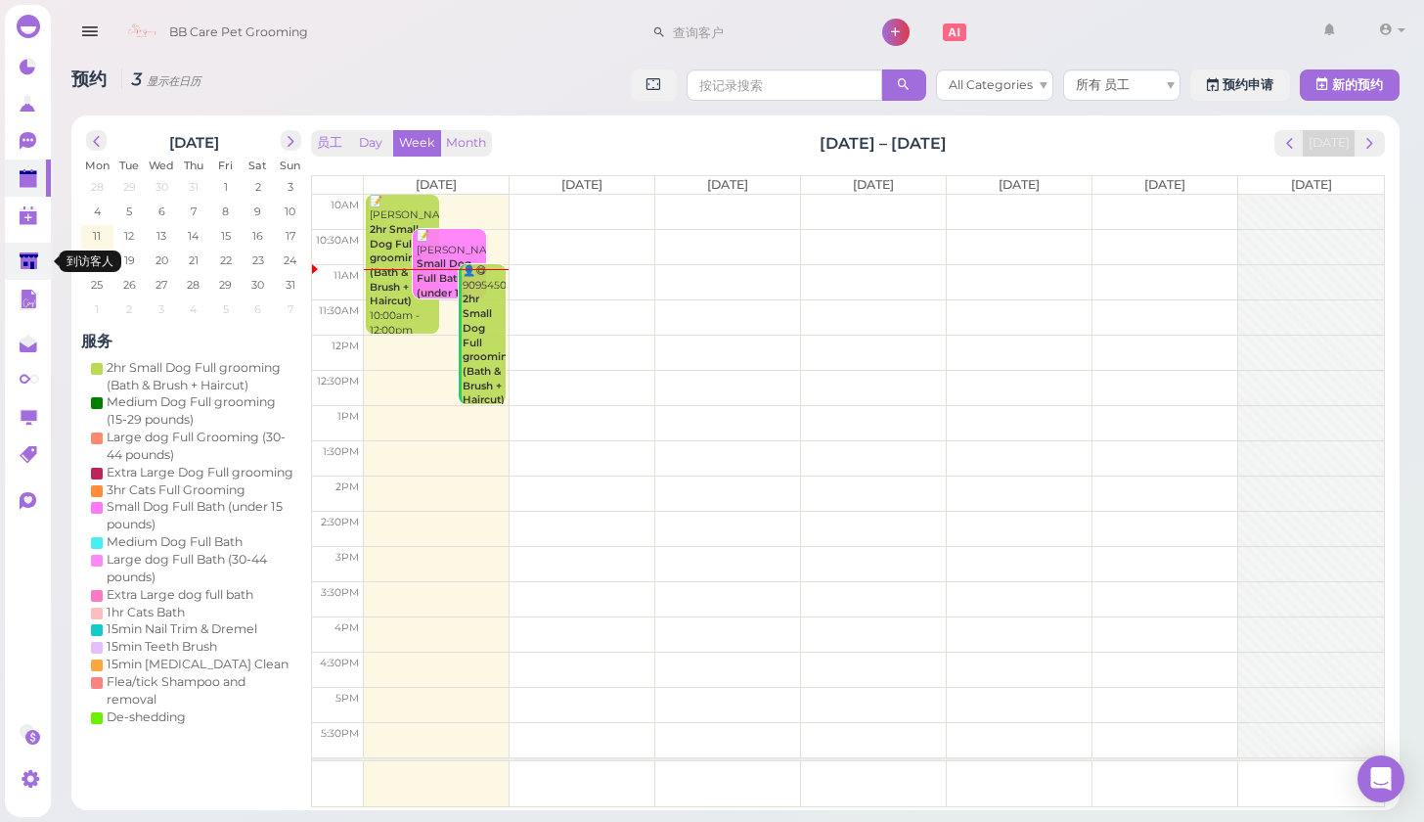
click at [32, 267] on icon at bounding box center [29, 261] width 19 height 15
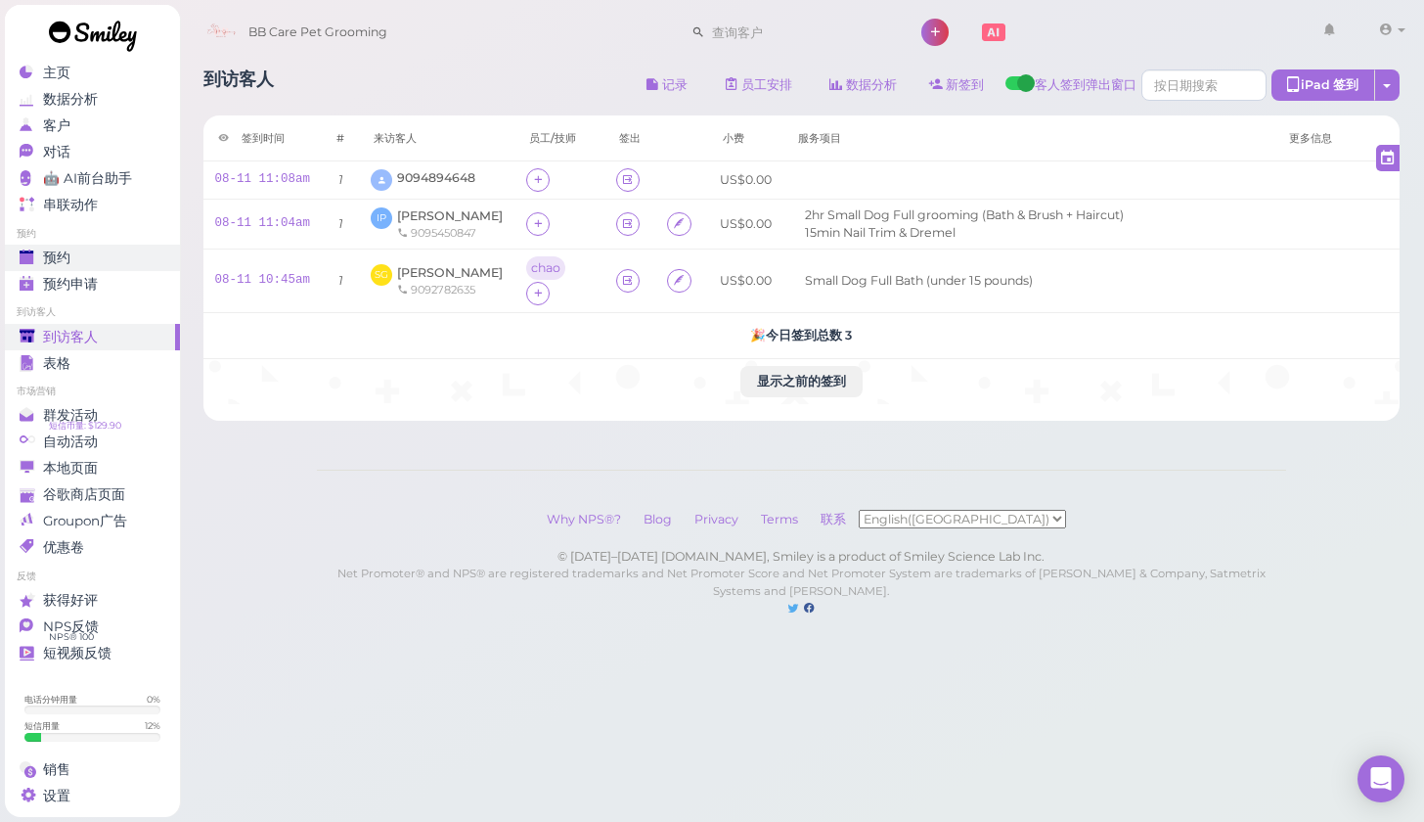
click at [58, 255] on span "预约" at bounding box center [56, 257] width 27 height 17
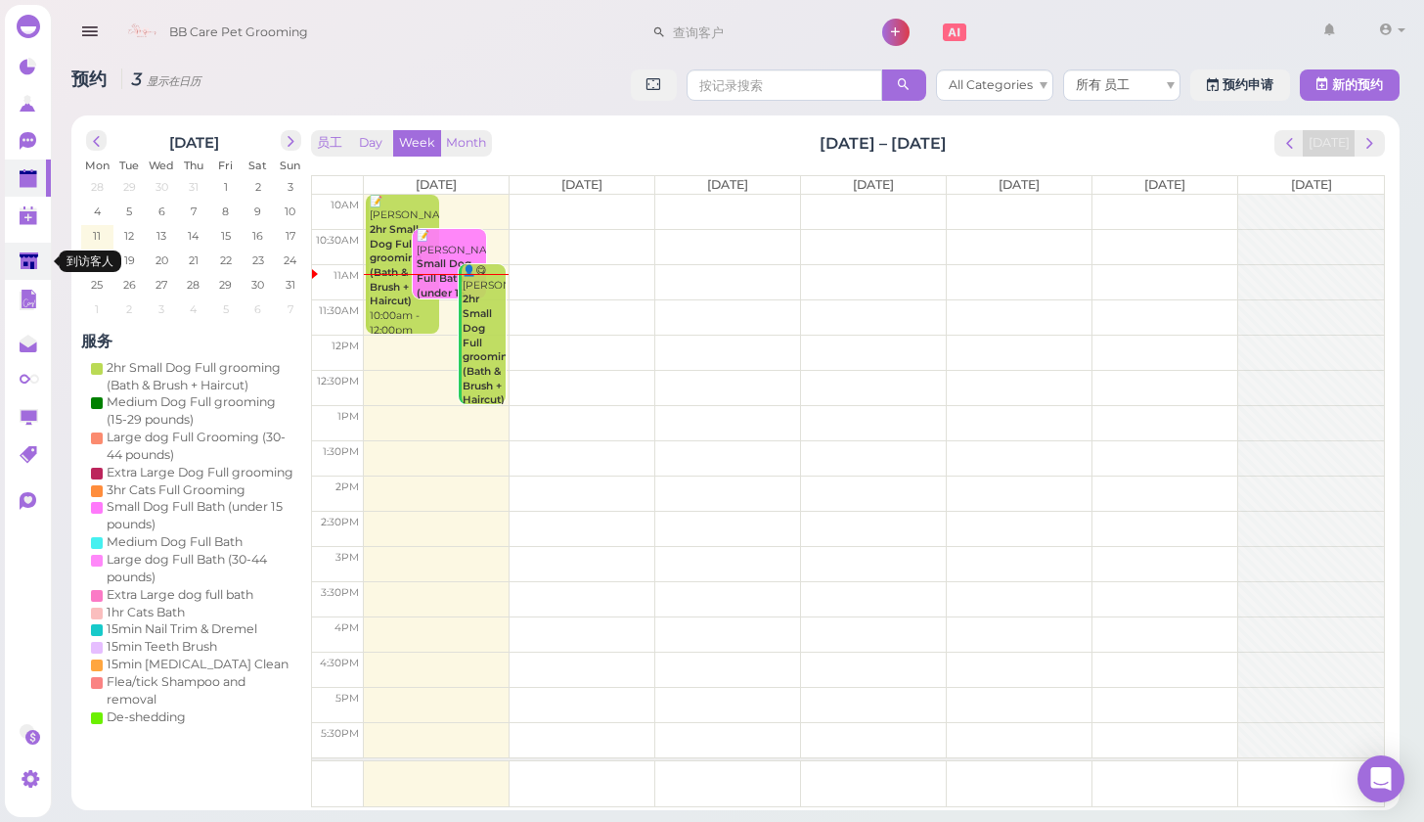
click at [32, 265] on icon at bounding box center [29, 261] width 19 height 15
